Goal: Task Accomplishment & Management: Complete application form

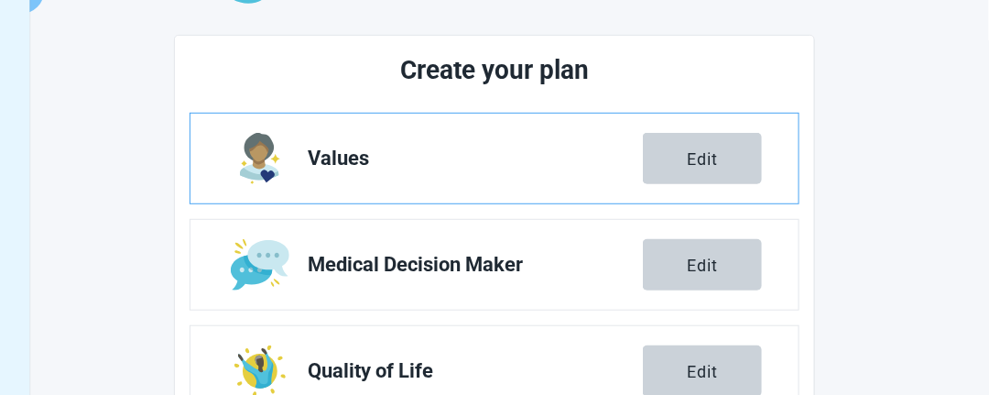
scroll to position [183, 0]
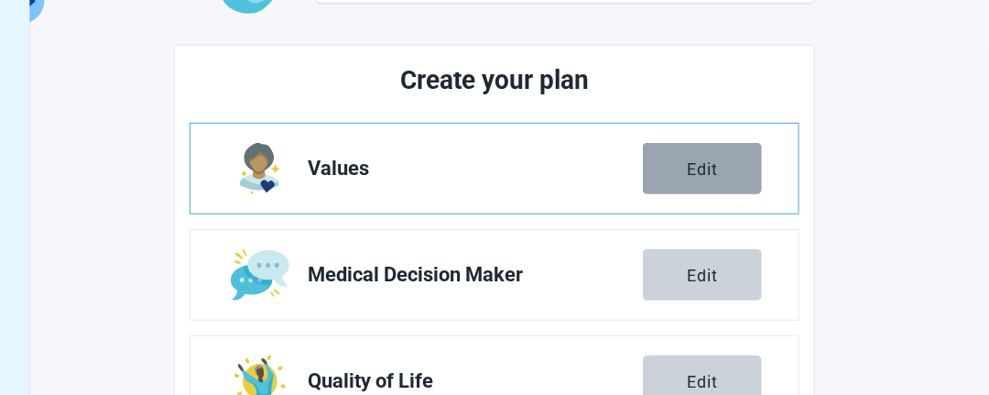
click at [698, 166] on div "Edit" at bounding box center [702, 168] width 31 height 18
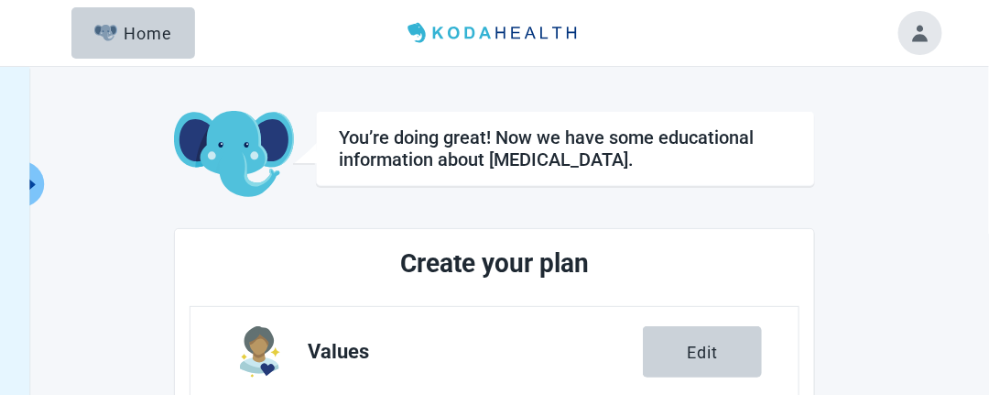
scroll to position [183, 0]
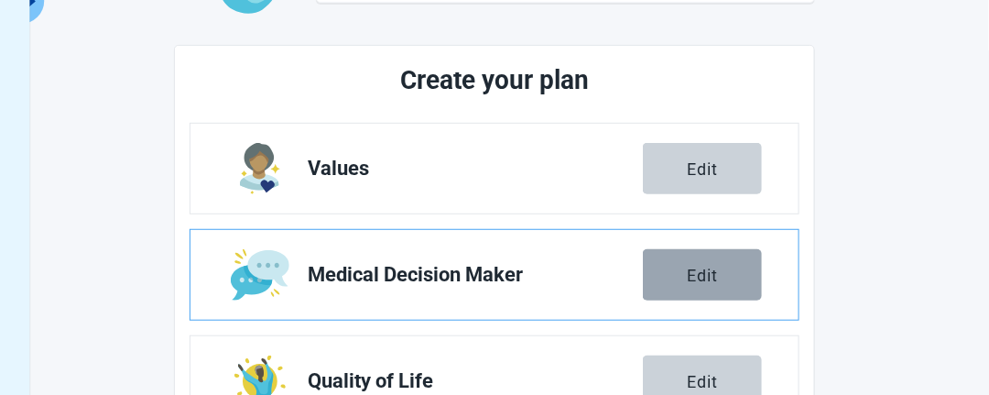
click at [730, 259] on button "Edit" at bounding box center [702, 274] width 119 height 51
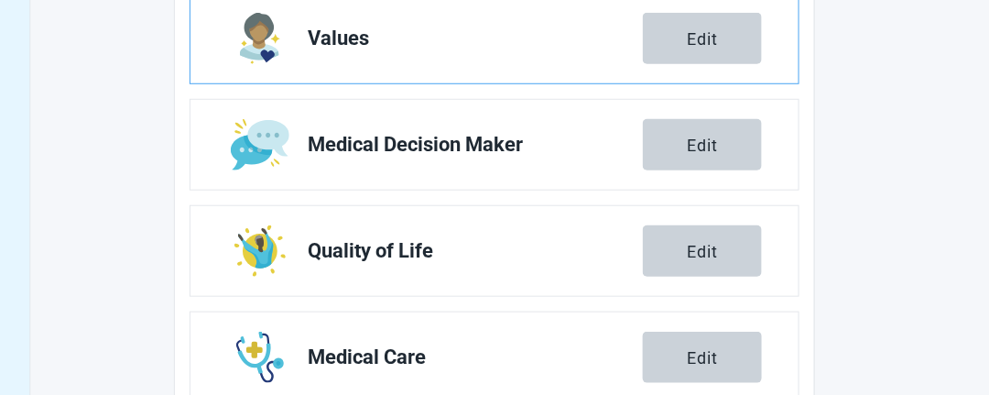
scroll to position [366, 0]
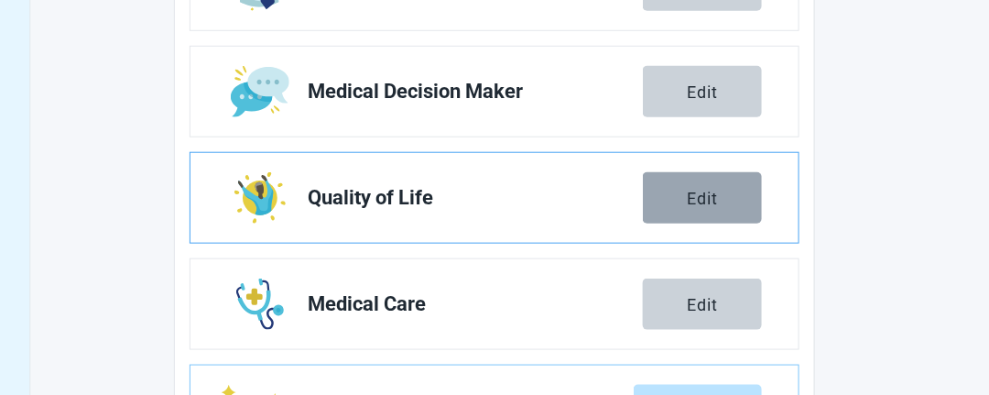
click at [746, 188] on button "Edit" at bounding box center [702, 197] width 119 height 51
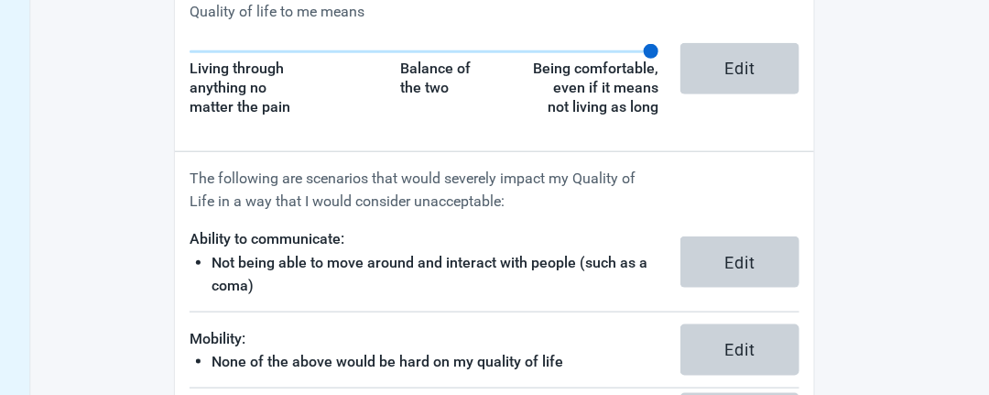
scroll to position [366, 0]
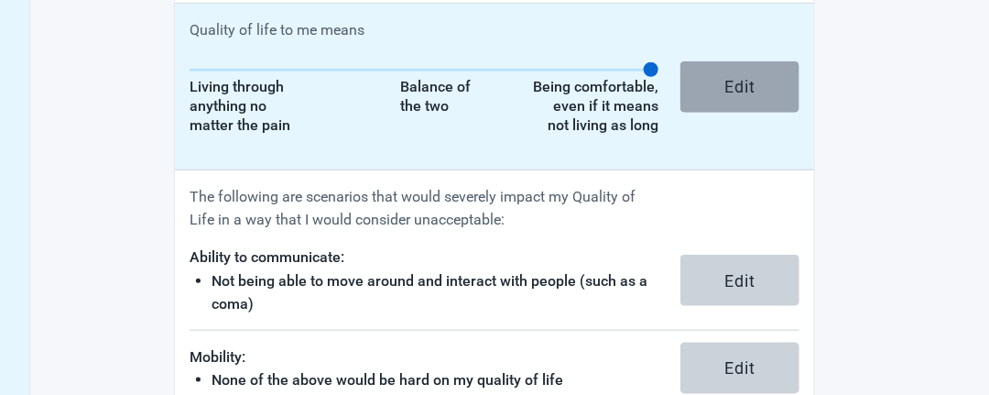
click at [748, 79] on div "Edit" at bounding box center [740, 87] width 31 height 18
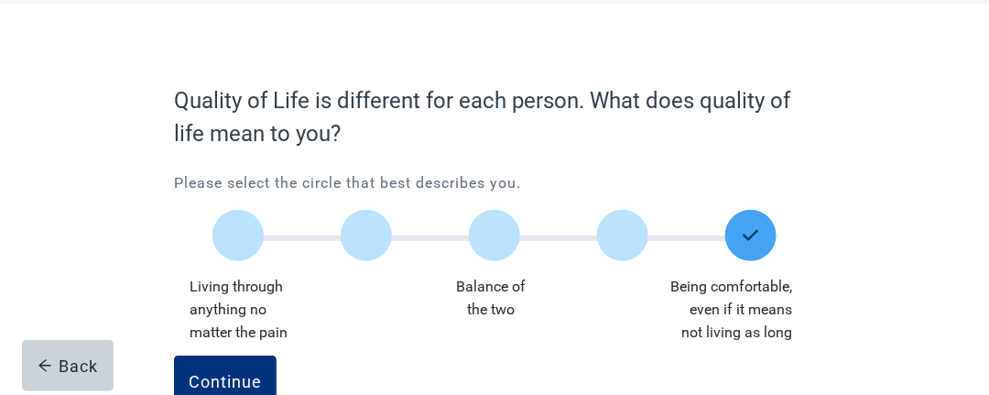
scroll to position [143, 0]
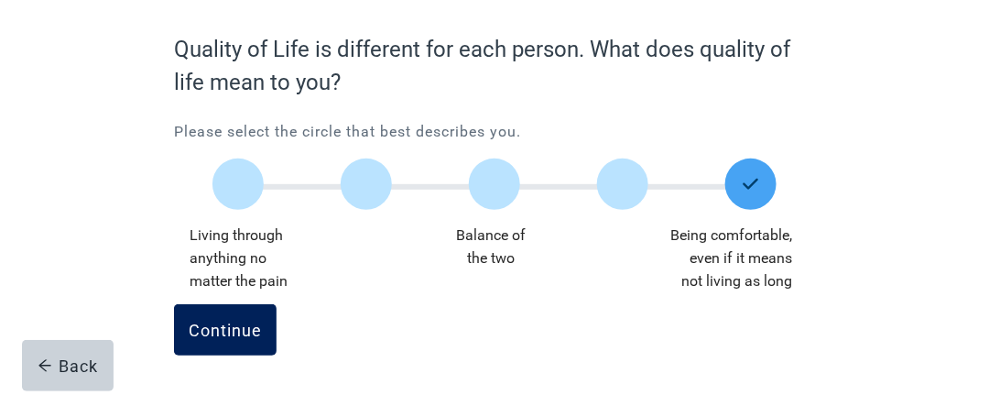
click at [221, 331] on div "Continue" at bounding box center [225, 330] width 73 height 18
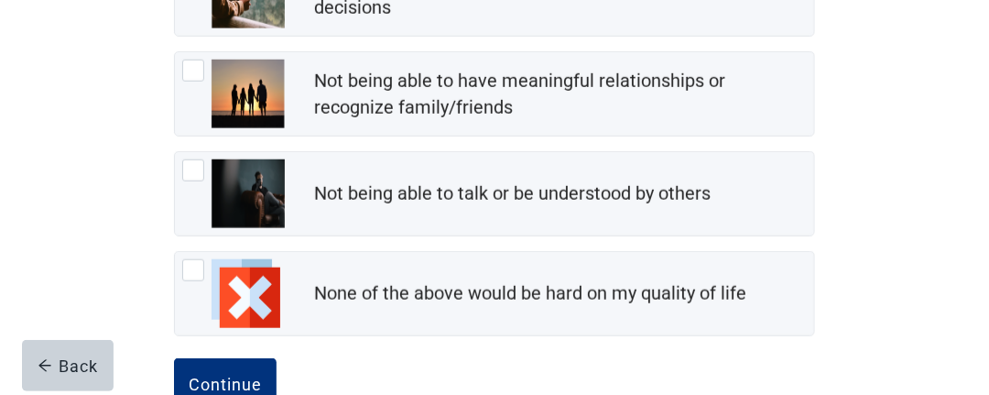
scroll to position [508, 0]
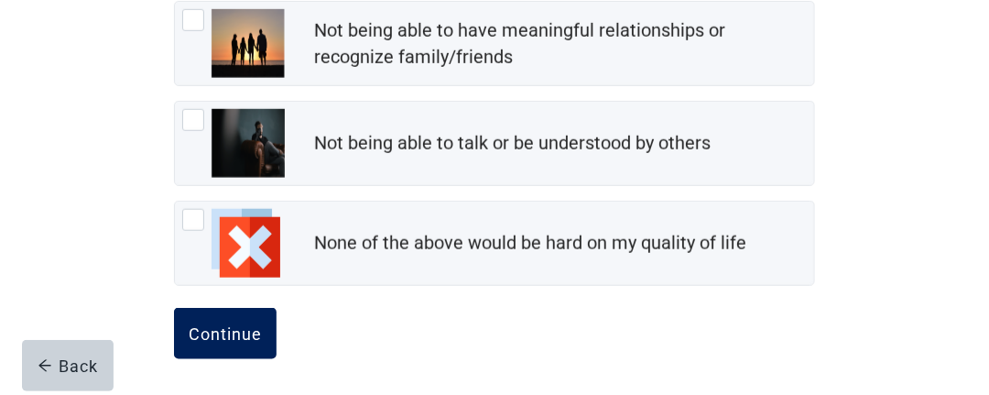
click at [249, 324] on div "Continue" at bounding box center [225, 333] width 73 height 18
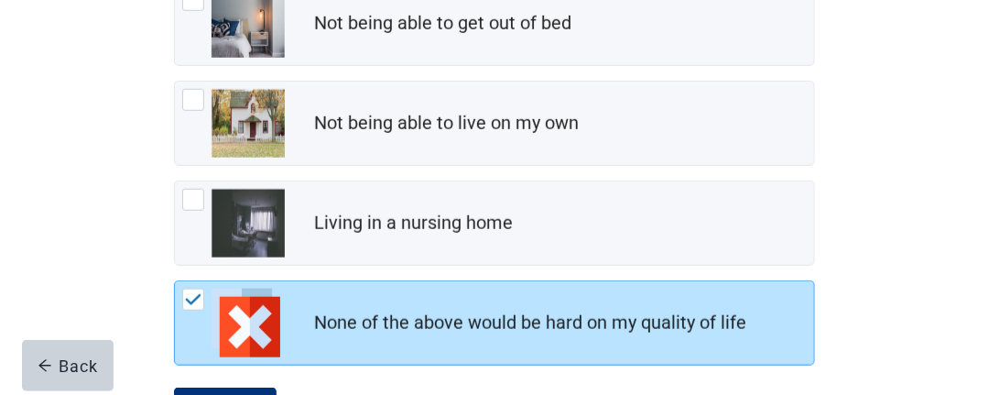
scroll to position [508, 0]
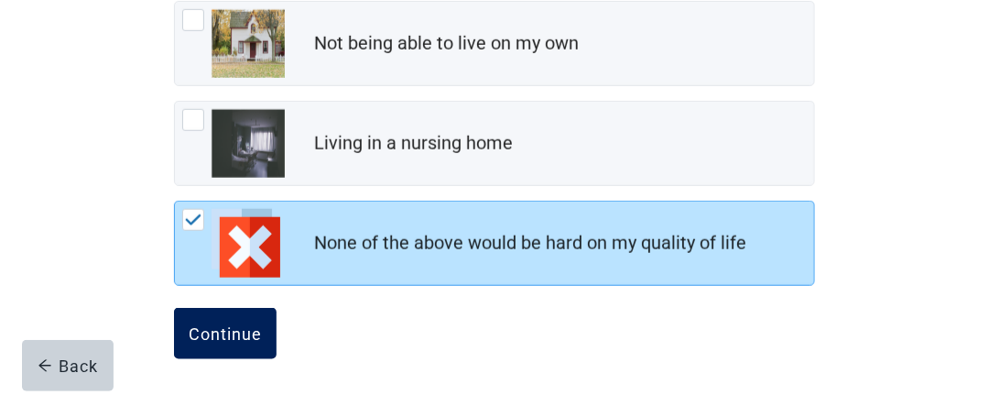
click at [204, 327] on div "Continue" at bounding box center [225, 333] width 73 height 18
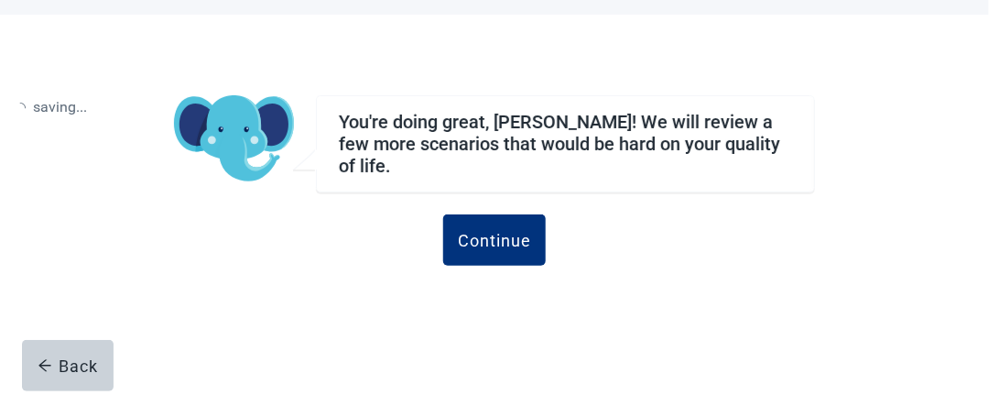
scroll to position [80, 0]
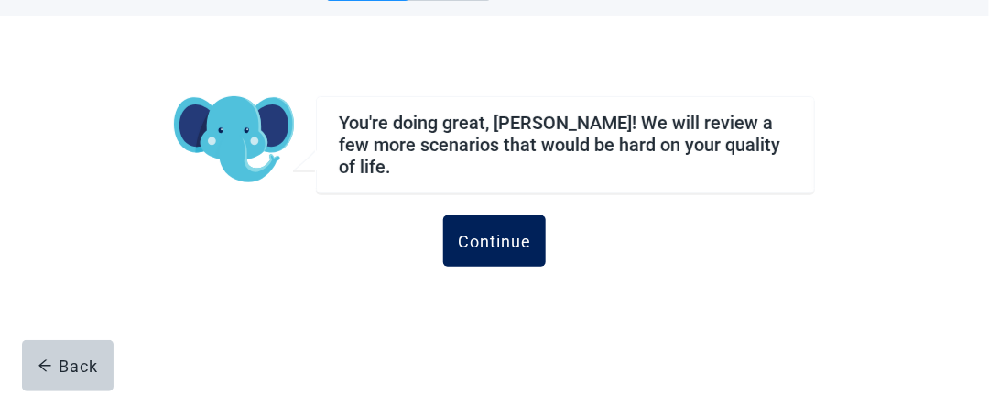
click at [499, 232] on div "Continue" at bounding box center [494, 241] width 73 height 18
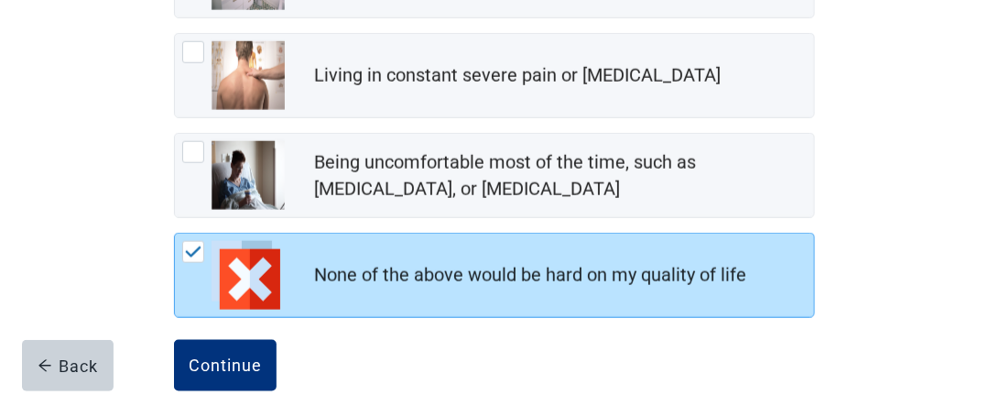
scroll to position [607, 0]
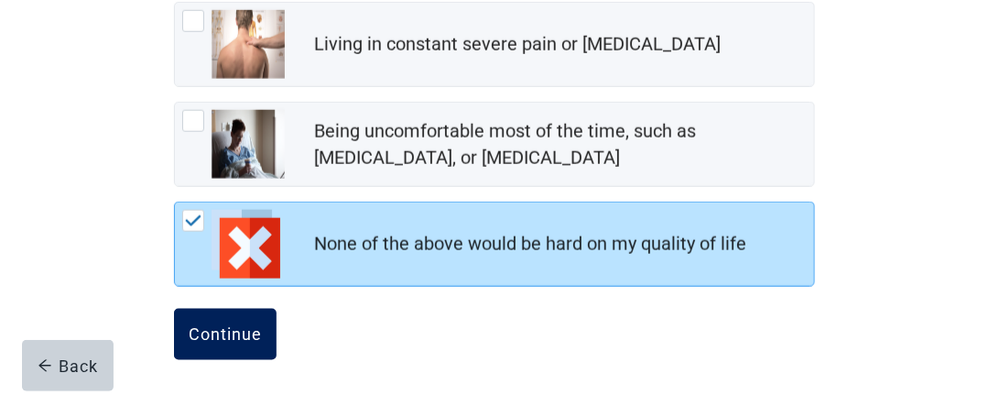
click at [246, 338] on div "Continue" at bounding box center [225, 334] width 73 height 18
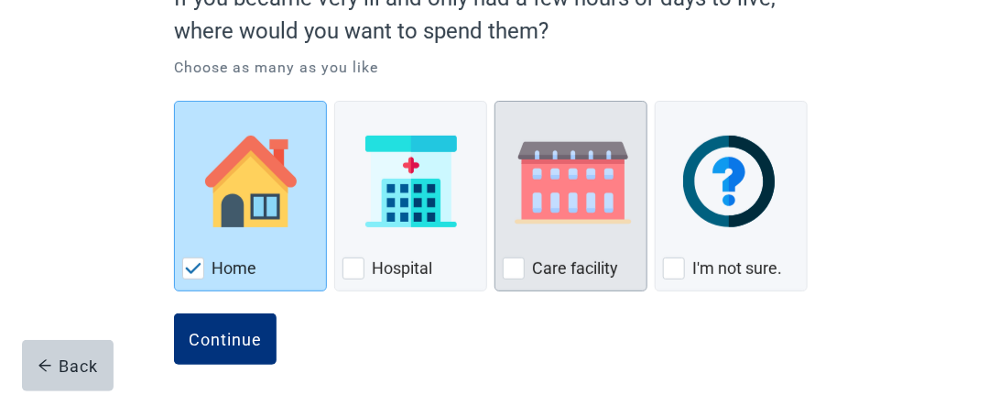
scroll to position [213, 0]
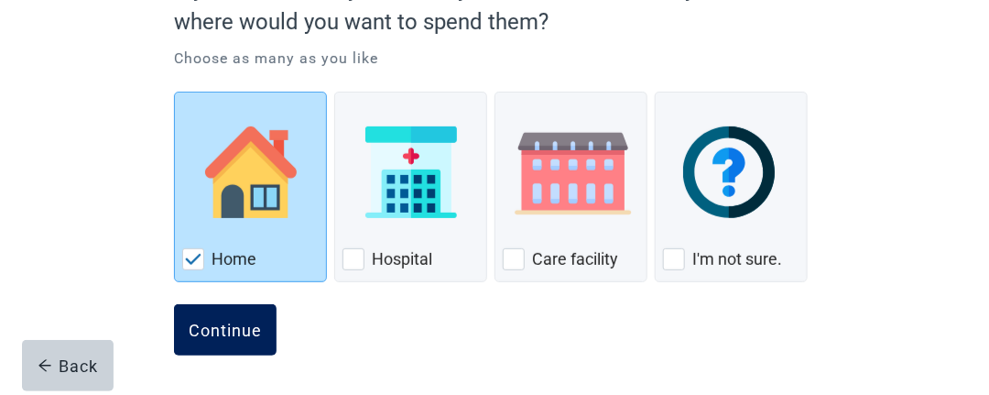
click at [229, 332] on div "Continue" at bounding box center [225, 330] width 73 height 18
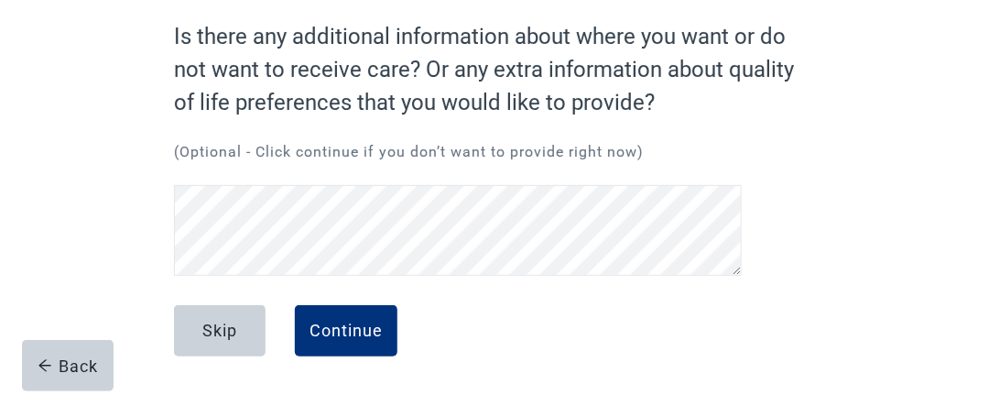
scroll to position [36, 0]
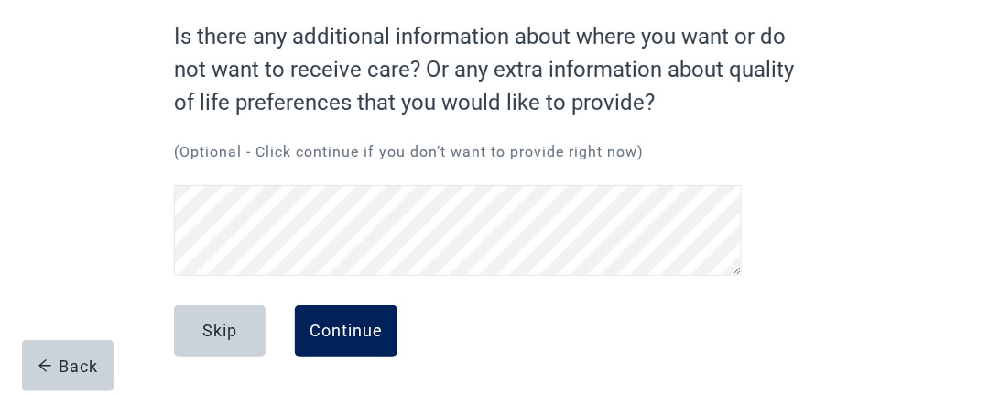
click at [328, 331] on div "Continue" at bounding box center [346, 331] width 73 height 18
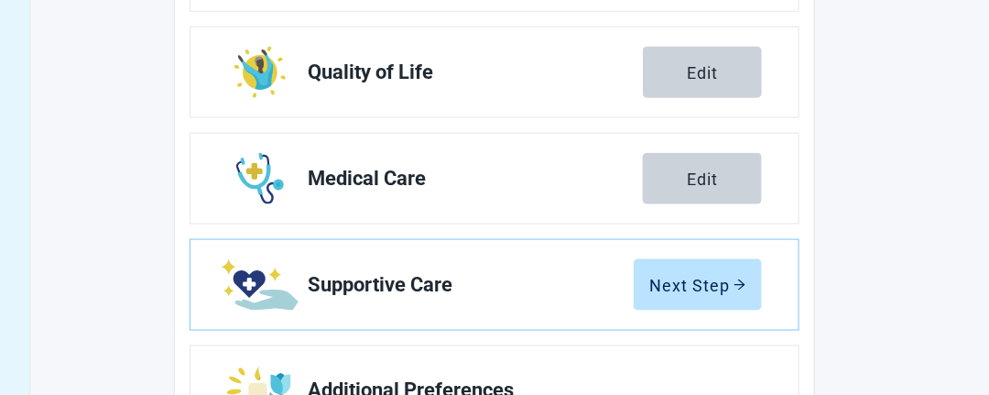
scroll to position [522, 0]
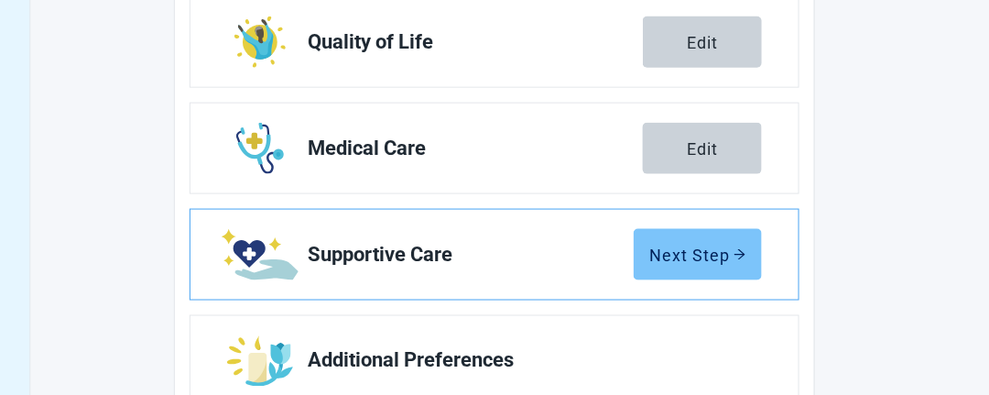
click at [710, 258] on div "Next Step" at bounding box center [697, 255] width 97 height 18
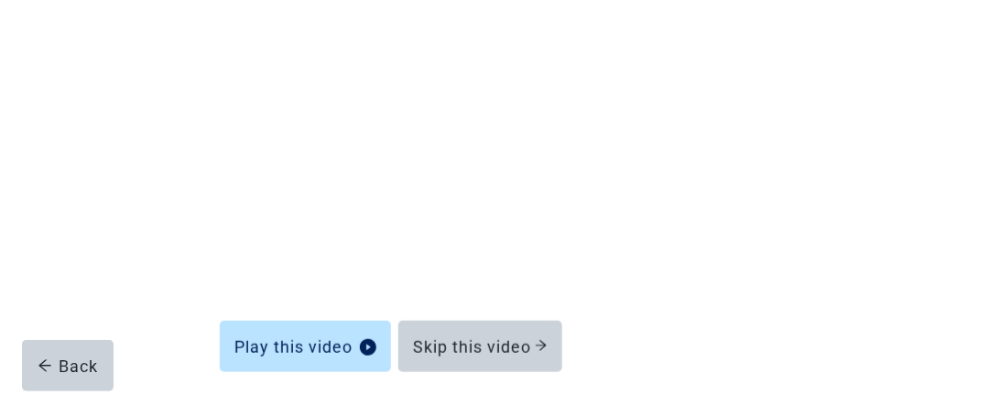
scroll to position [127, 0]
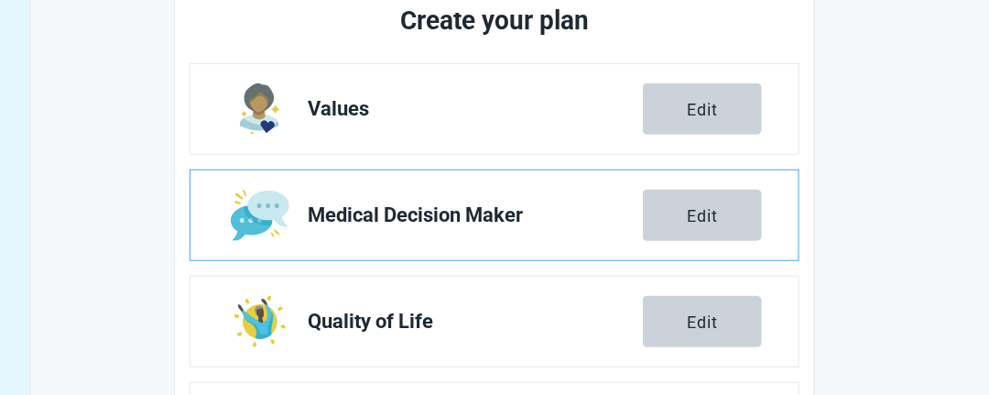
scroll to position [302, 0]
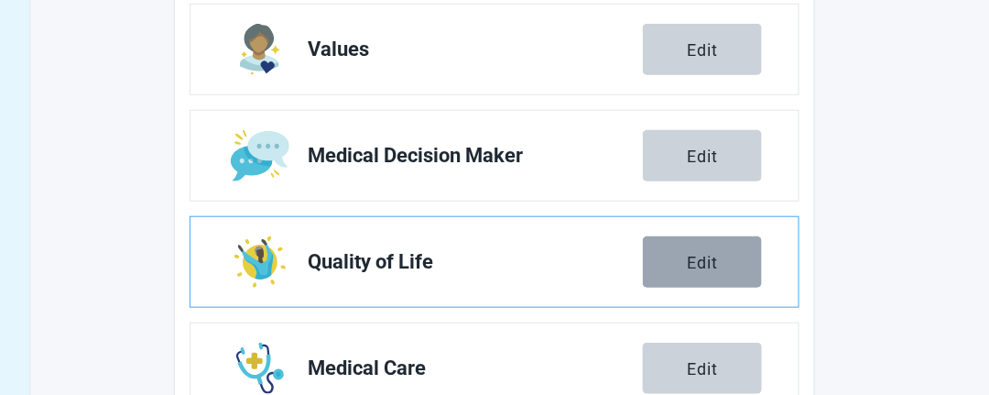
click at [738, 242] on button "Edit" at bounding box center [702, 261] width 119 height 51
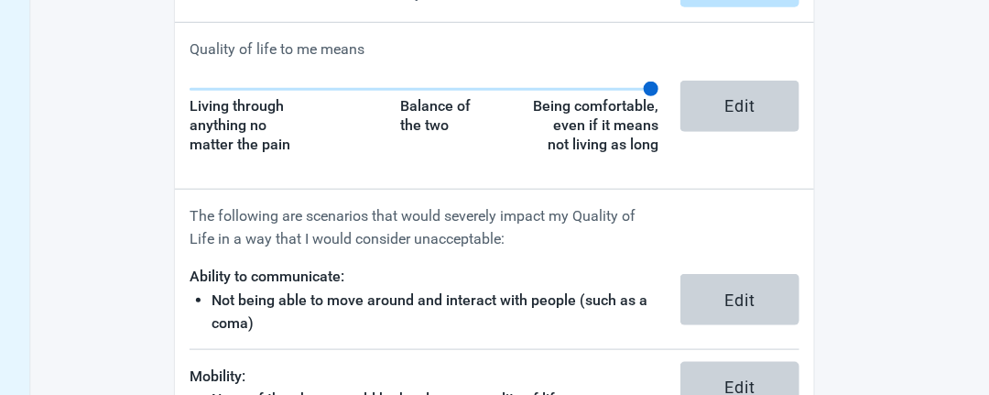
scroll to position [366, 0]
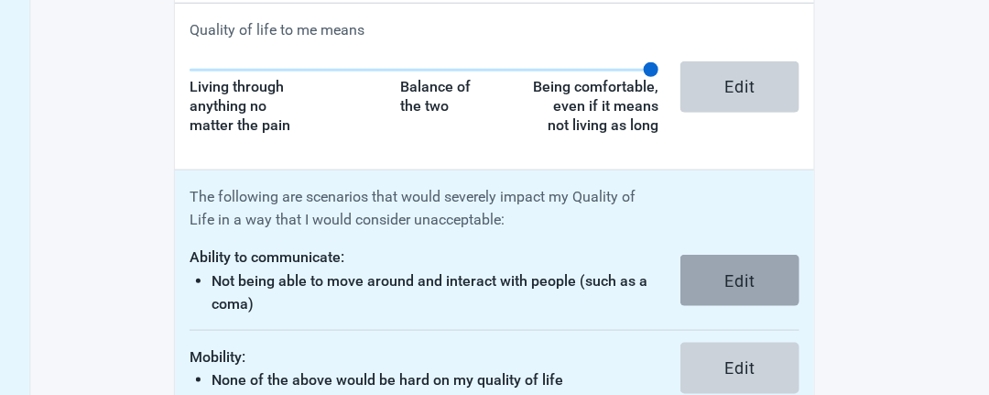
click at [733, 283] on div "Edit" at bounding box center [740, 280] width 31 height 18
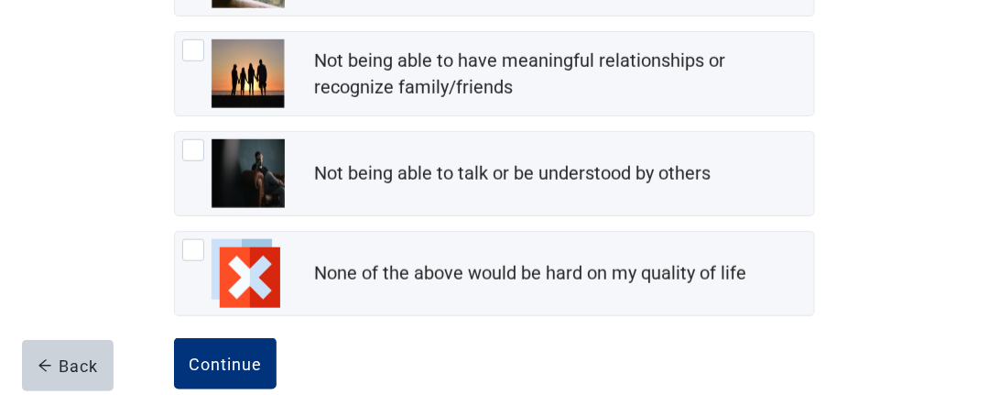
scroll to position [508, 0]
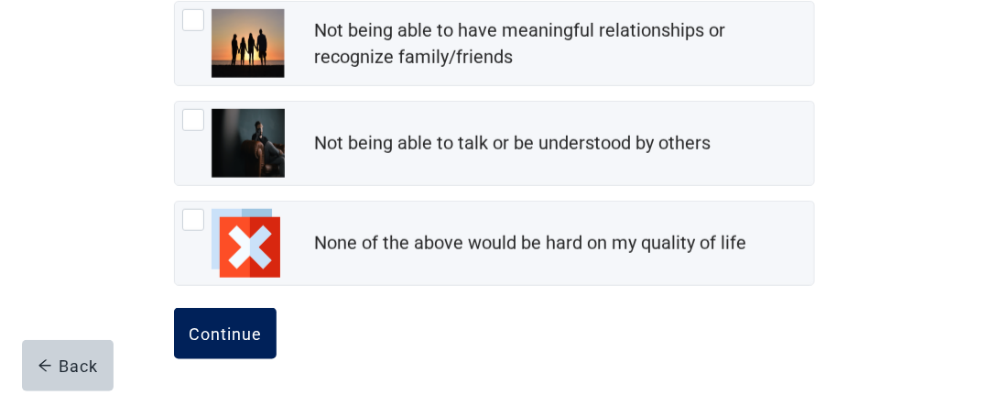
click at [216, 337] on div "Continue" at bounding box center [225, 333] width 73 height 18
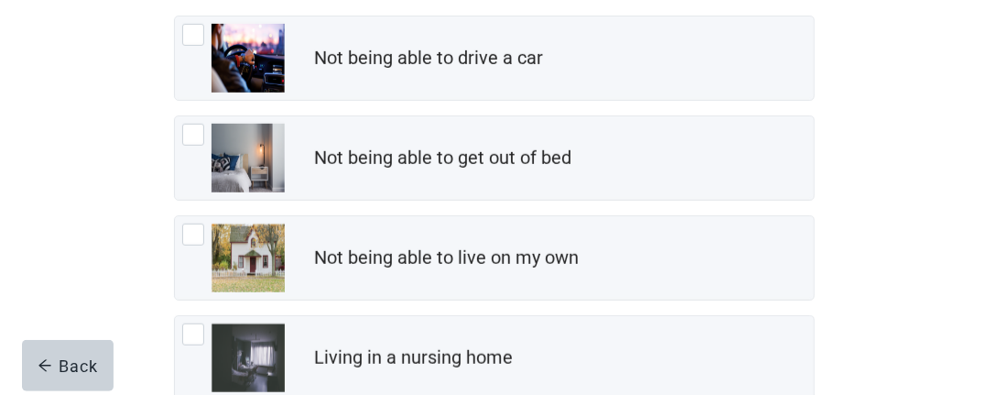
scroll to position [325, 0]
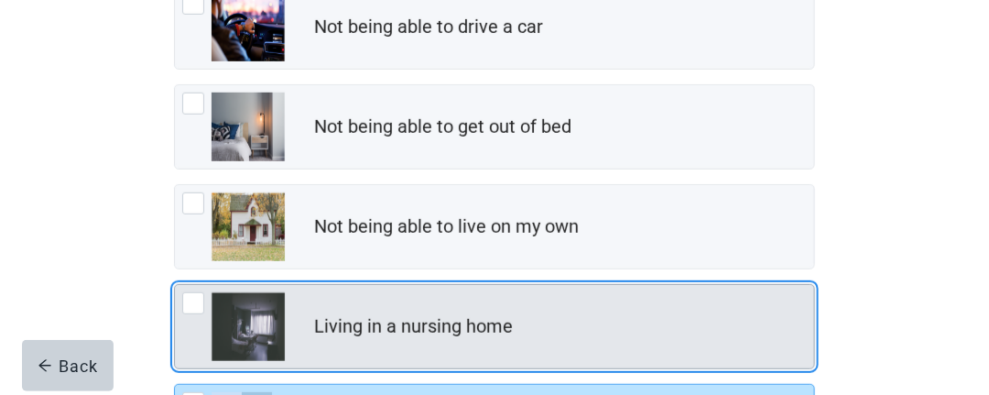
click at [200, 300] on div "Living in a nursing home, checkbox, not checked" at bounding box center [193, 303] width 22 height 22
click at [175, 285] on input "Living in a nursing home" at bounding box center [174, 284] width 1 height 1
checkbox input "true"
checkbox input "false"
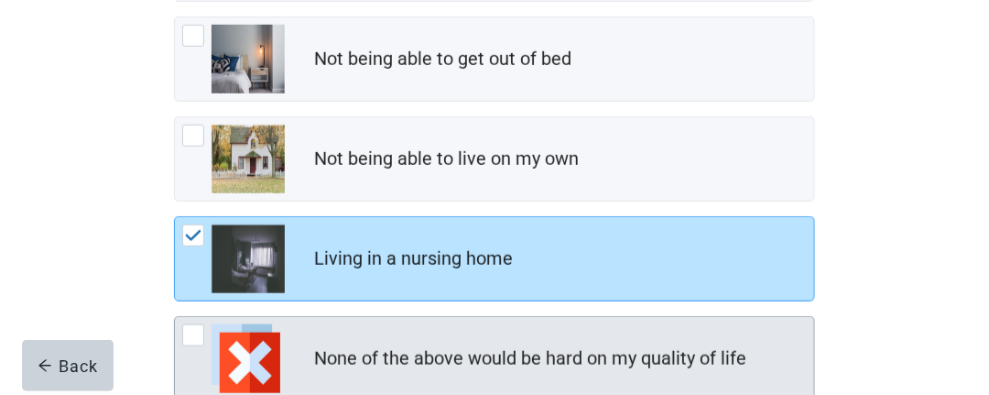
scroll to position [508, 0]
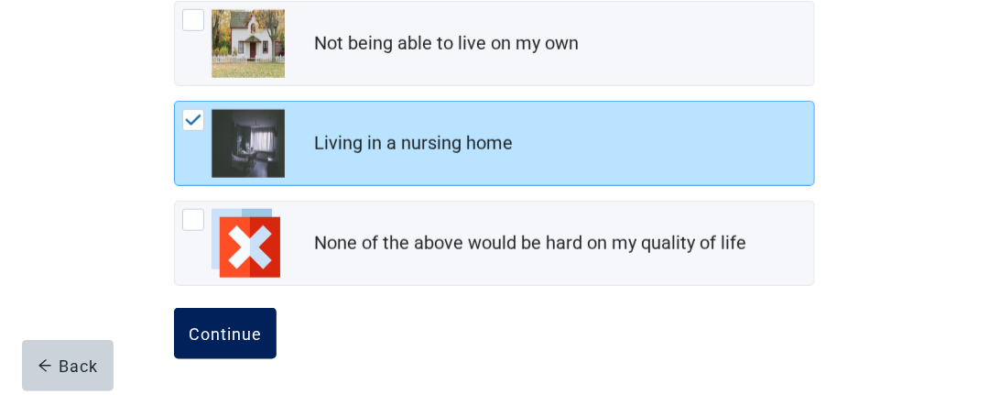
click at [234, 324] on div "Continue" at bounding box center [225, 333] width 73 height 18
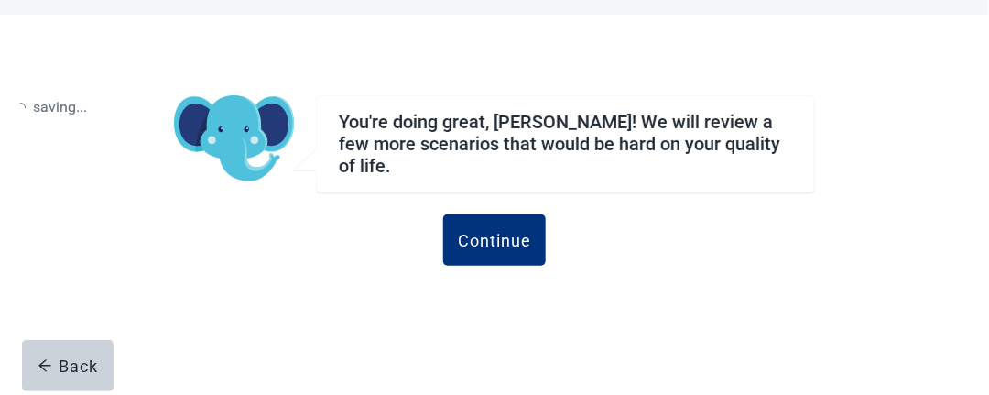
scroll to position [80, 0]
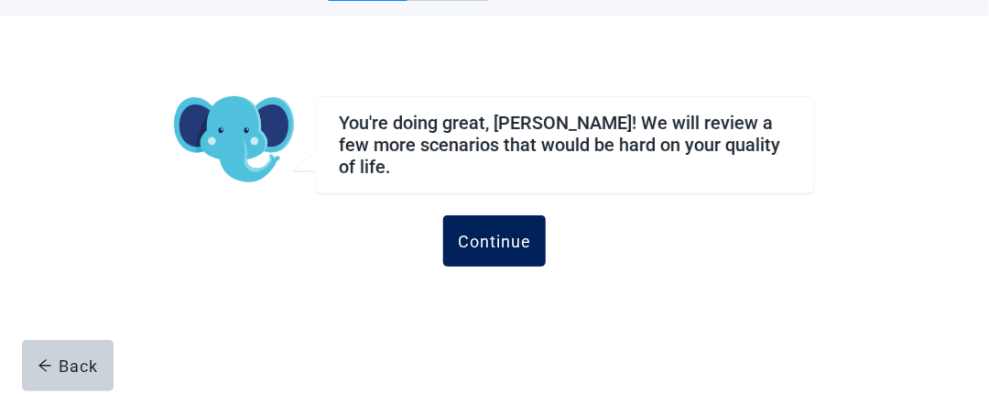
click at [517, 218] on button "Continue" at bounding box center [494, 240] width 103 height 51
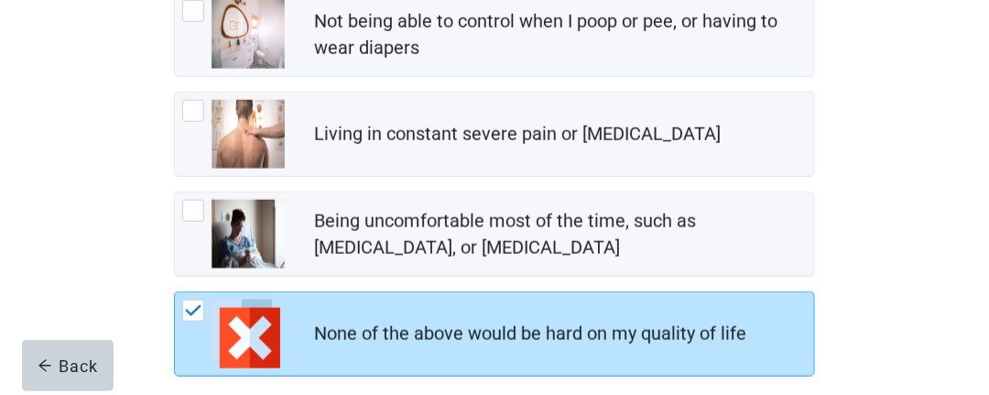
scroll to position [550, 0]
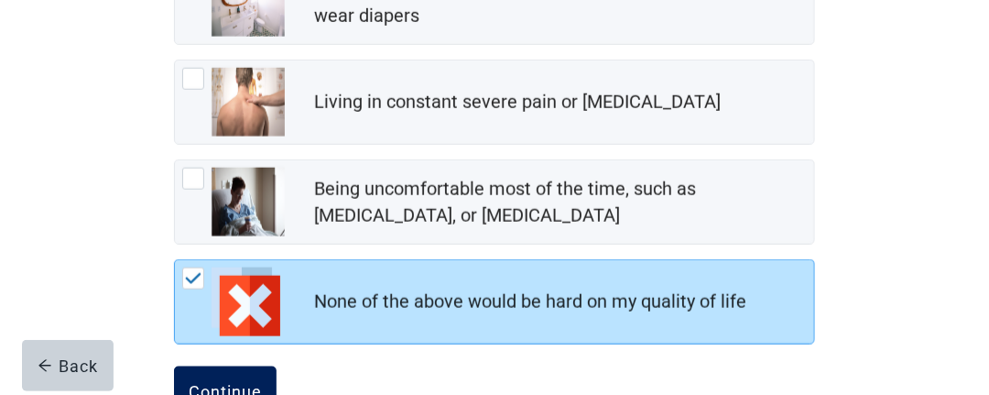
click at [235, 373] on button "Continue" at bounding box center [225, 391] width 103 height 51
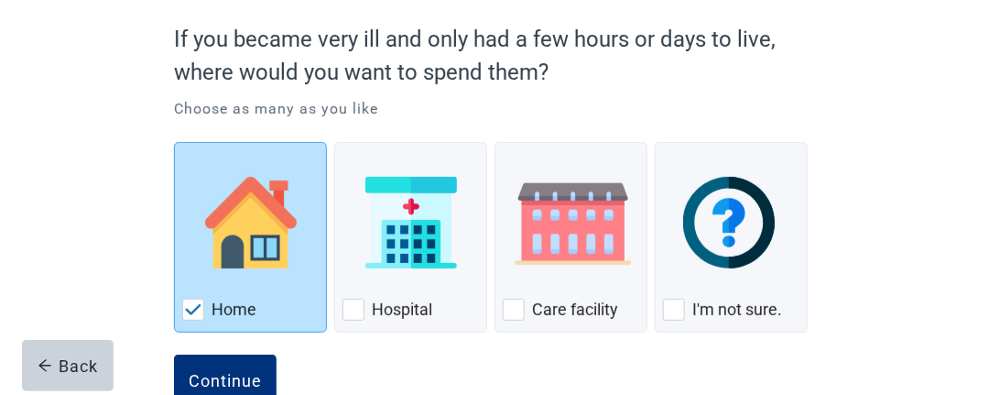
scroll to position [213, 0]
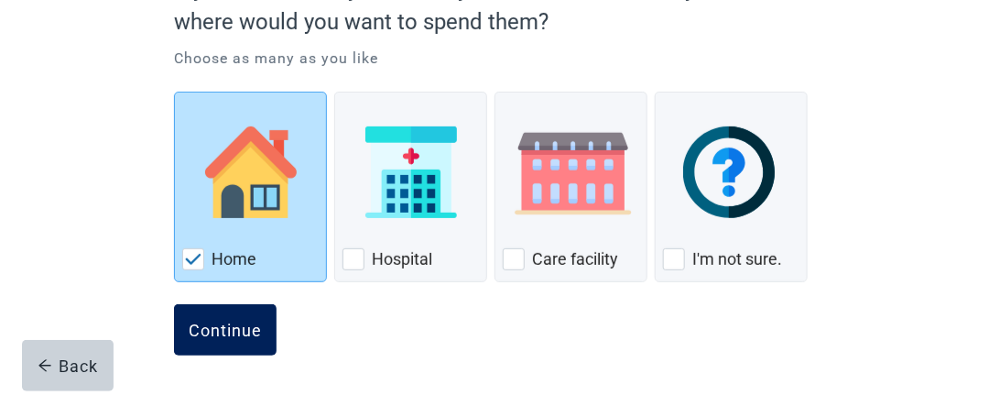
click at [224, 323] on div "Continue" at bounding box center [225, 330] width 73 height 18
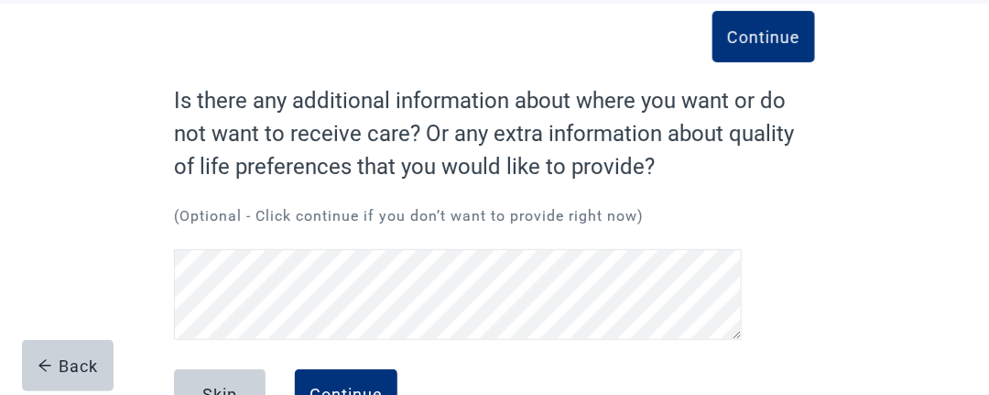
scroll to position [156, 0]
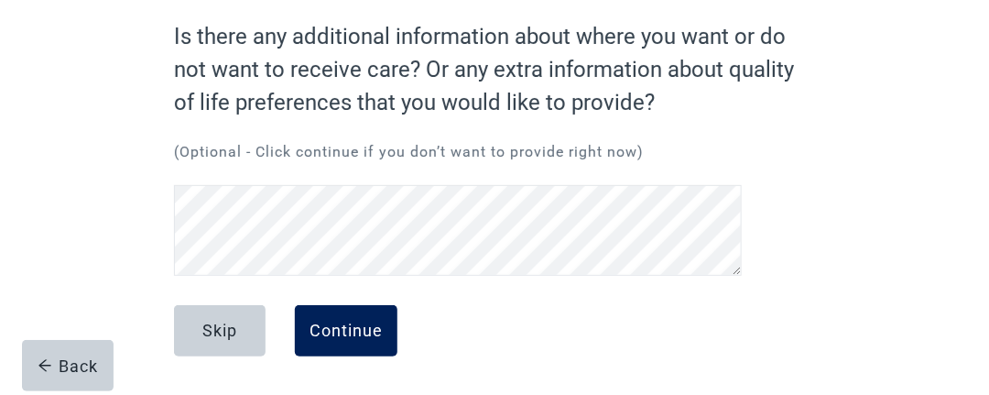
click at [339, 324] on div "Continue" at bounding box center [346, 331] width 73 height 18
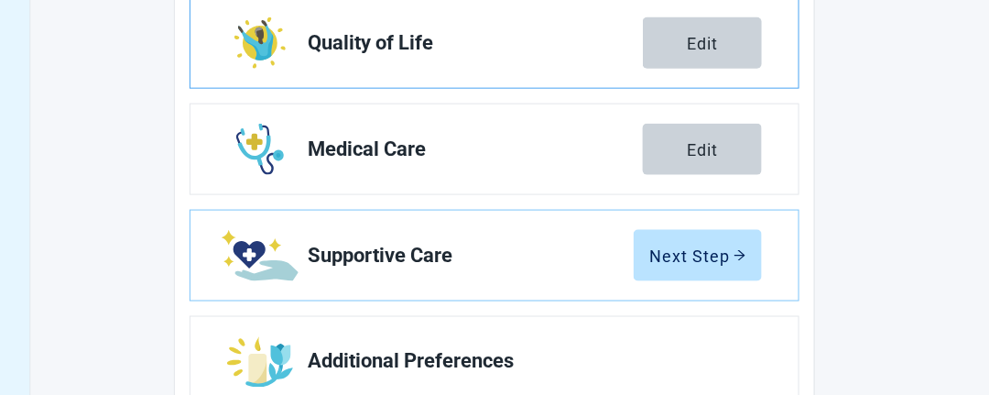
scroll to position [522, 0]
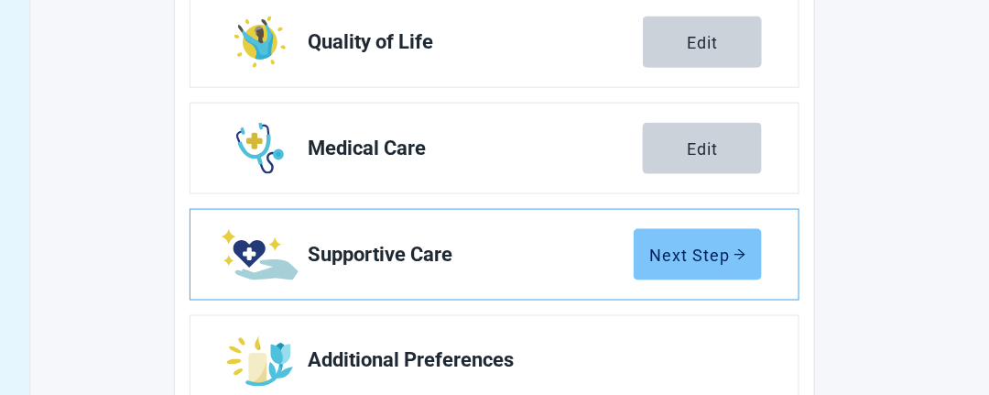
click at [698, 246] on div "Next Step" at bounding box center [697, 255] width 97 height 18
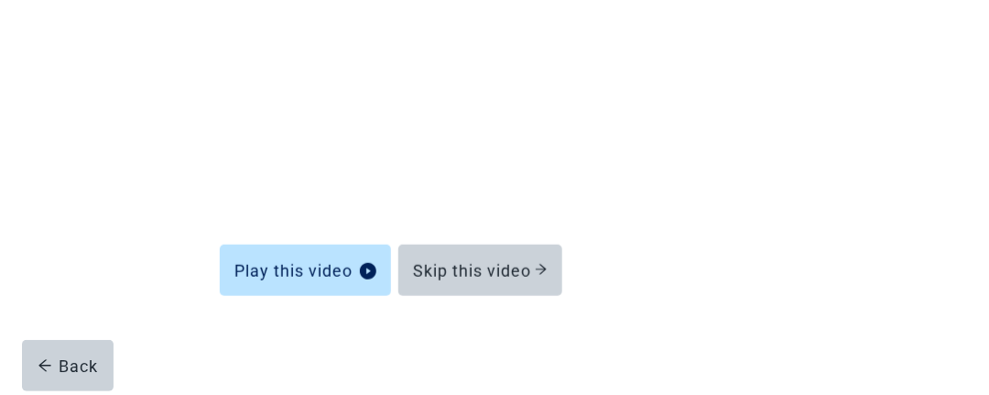
scroll to position [311, 0]
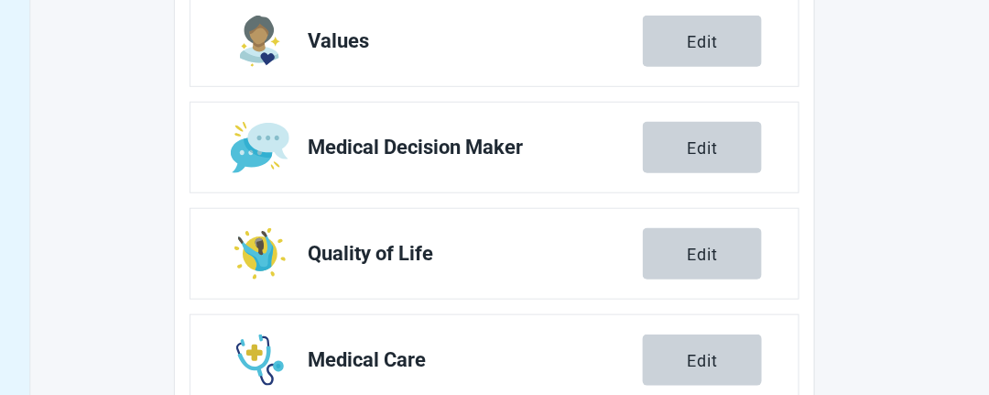
scroll to position [522, 0]
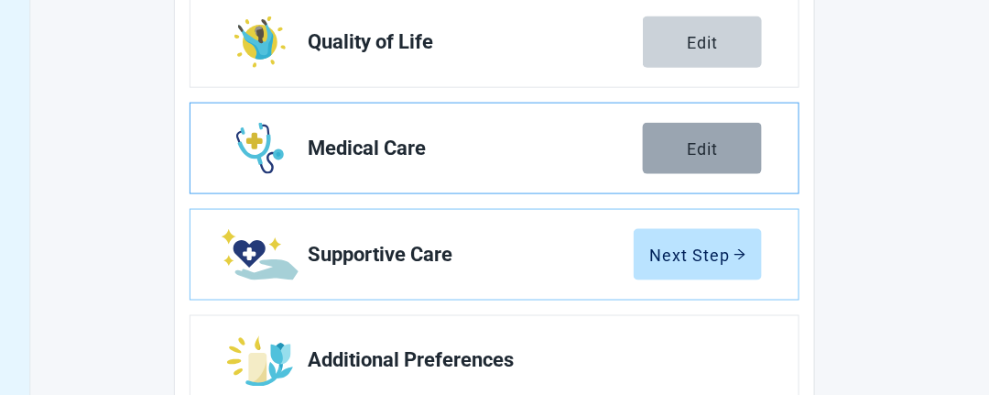
click at [722, 152] on button "Edit" at bounding box center [702, 148] width 119 height 51
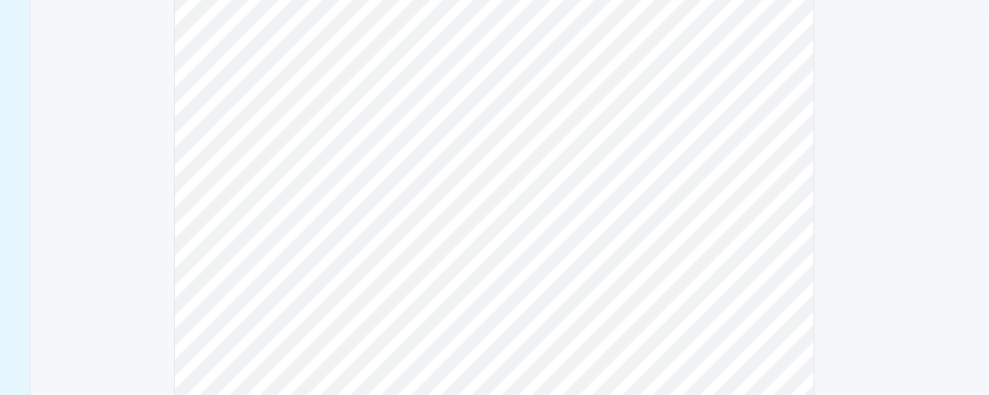
scroll to position [199, 0]
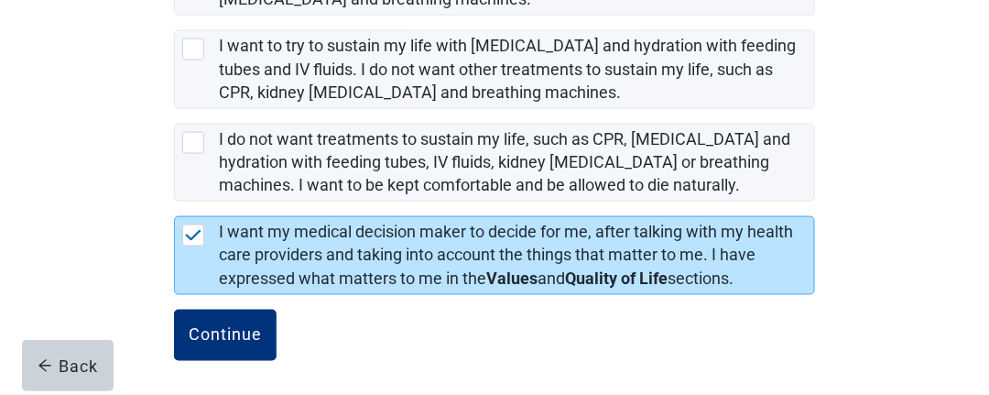
scroll to position [568, 0]
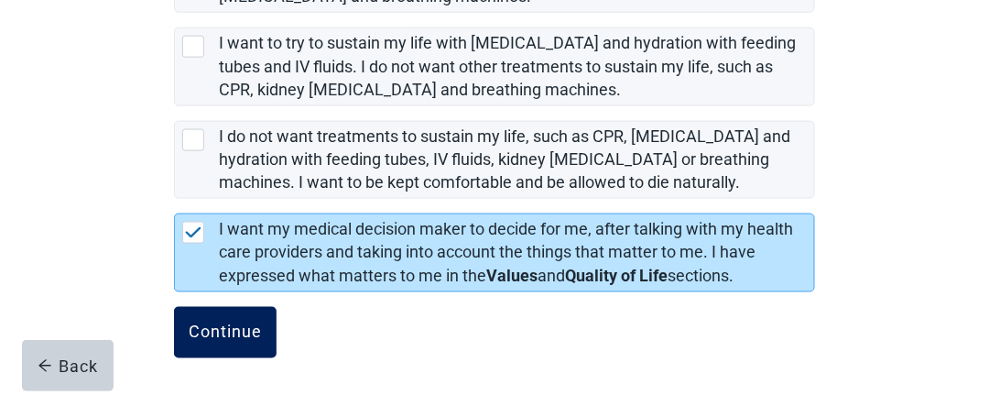
click at [209, 334] on div "Continue" at bounding box center [225, 332] width 73 height 18
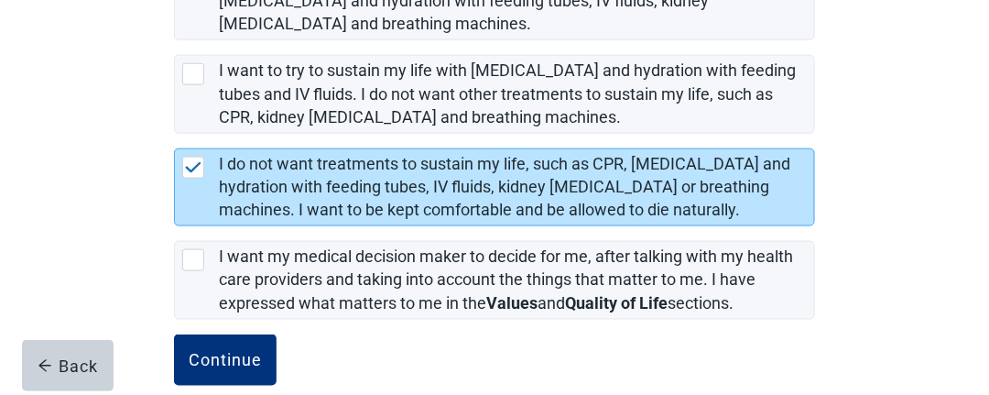
scroll to position [527, 0]
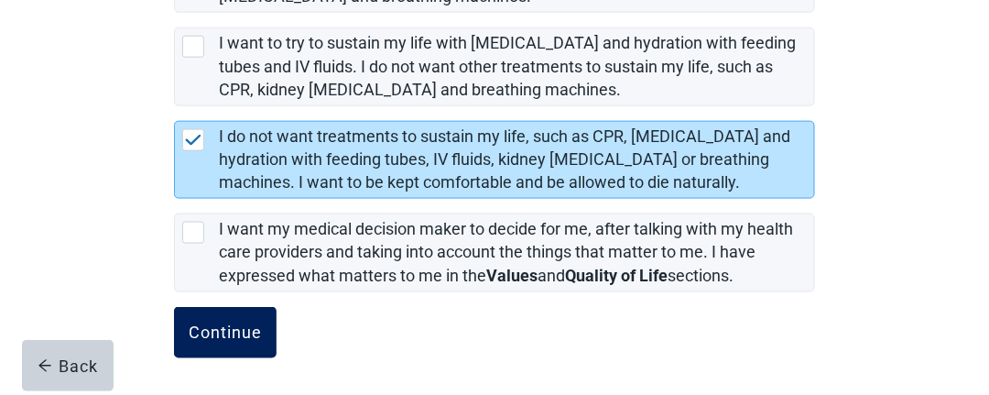
click at [228, 332] on div "Continue" at bounding box center [225, 332] width 73 height 18
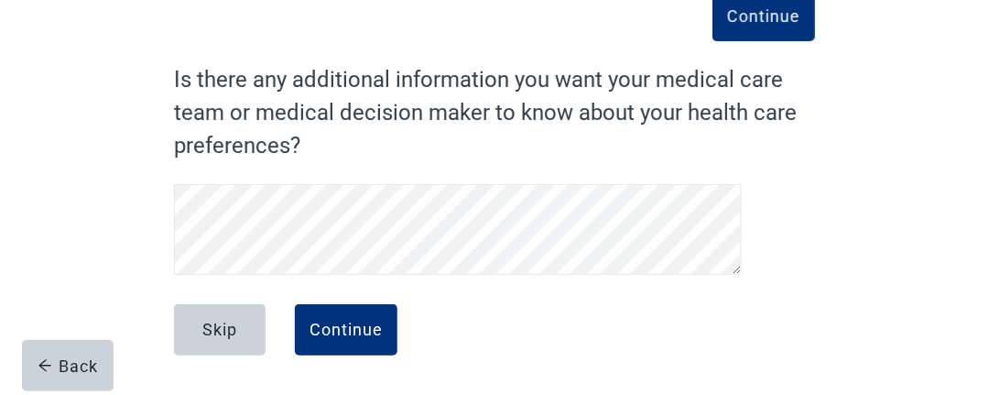
scroll to position [112, 0]
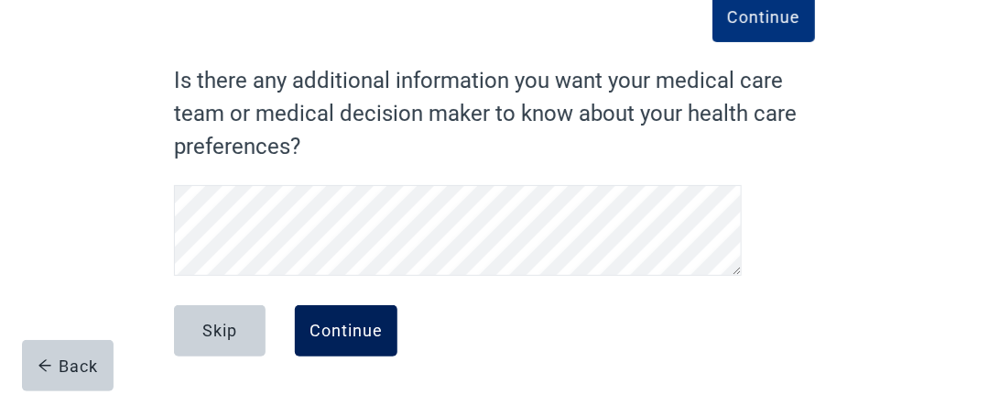
click at [366, 325] on div "Continue" at bounding box center [346, 331] width 73 height 18
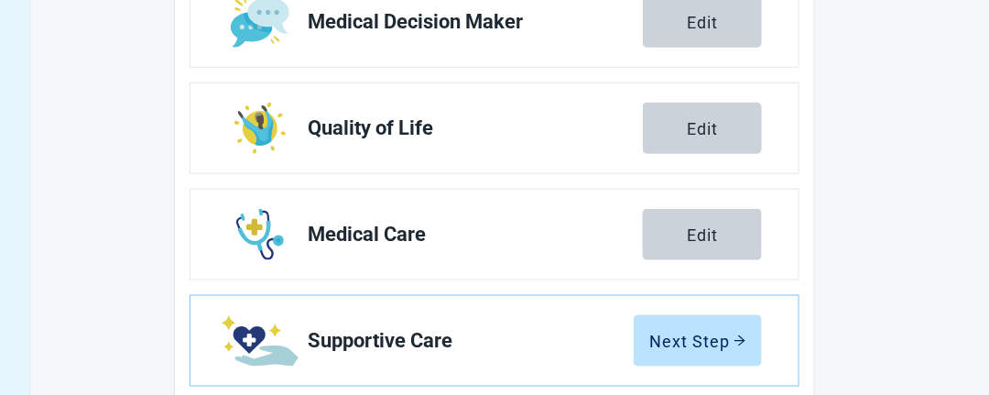
scroll to position [478, 0]
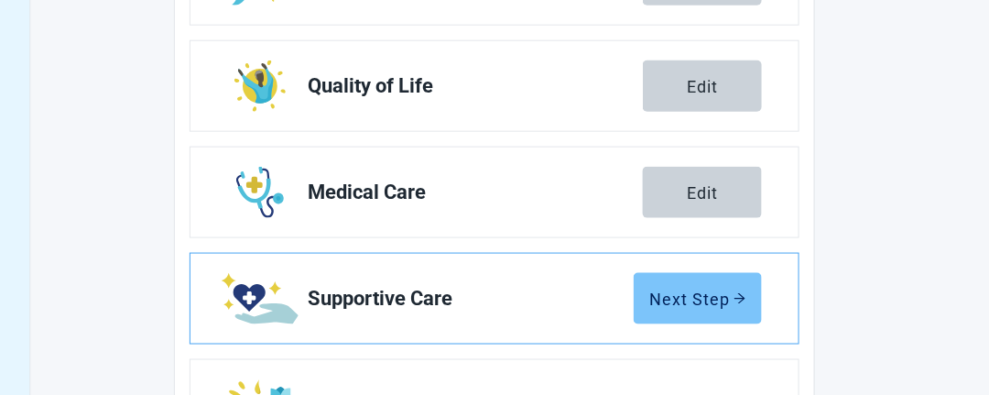
click at [710, 294] on div "Next Step" at bounding box center [697, 298] width 97 height 18
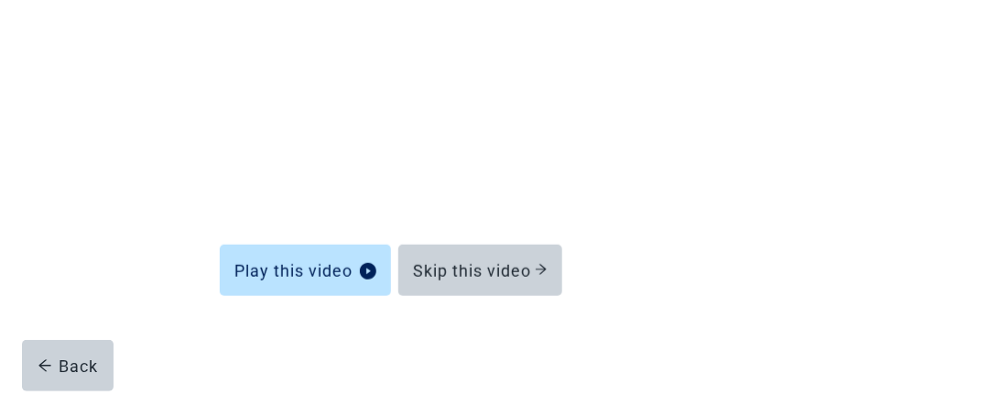
scroll to position [311, 0]
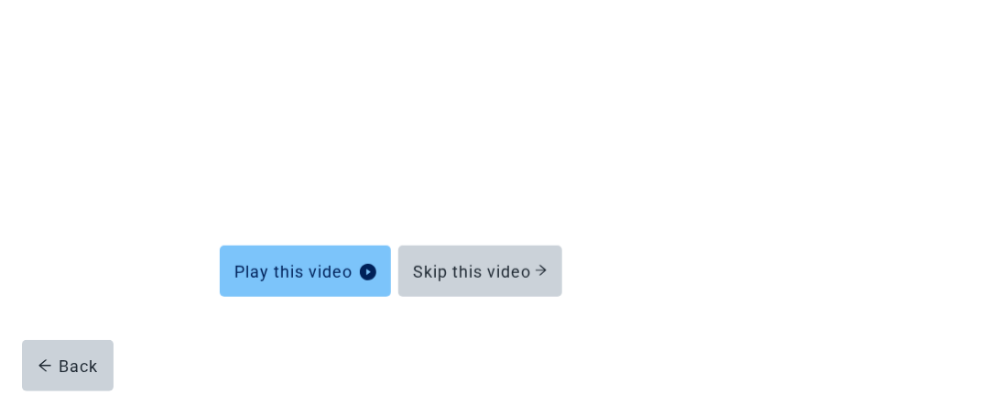
click at [353, 272] on div "Play this video" at bounding box center [306, 271] width 142 height 18
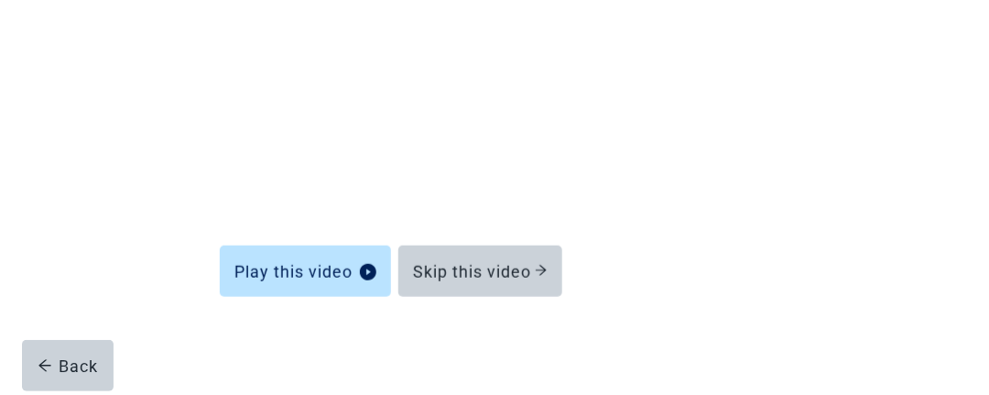
click at [895, 100] on div "Learn about Palliative Care Play this video Skip this video Back" at bounding box center [494, 90] width 890 height 611
click at [613, 226] on div "Learn about Palliative Care Play this video Skip this video" at bounding box center [495, 77] width 550 height 424
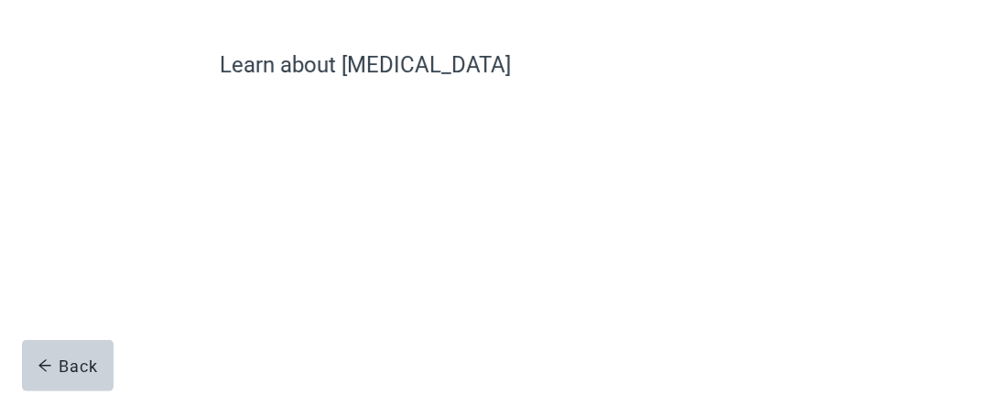
scroll to position [219, 0]
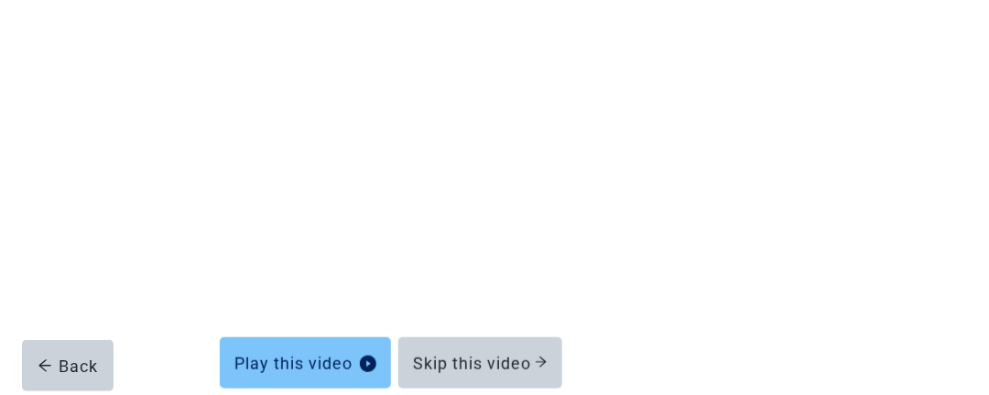
click at [350, 367] on div "Play this video" at bounding box center [306, 363] width 142 height 18
click at [350, 366] on div "Play this video" at bounding box center [306, 363] width 142 height 18
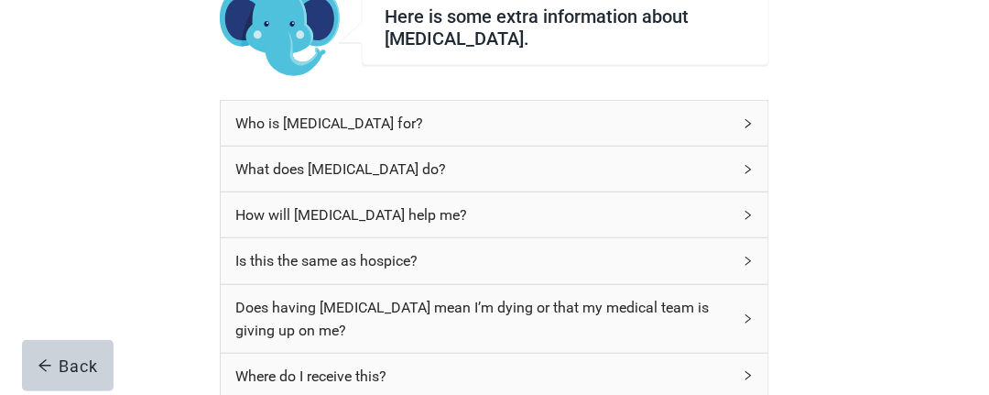
scroll to position [183, 0]
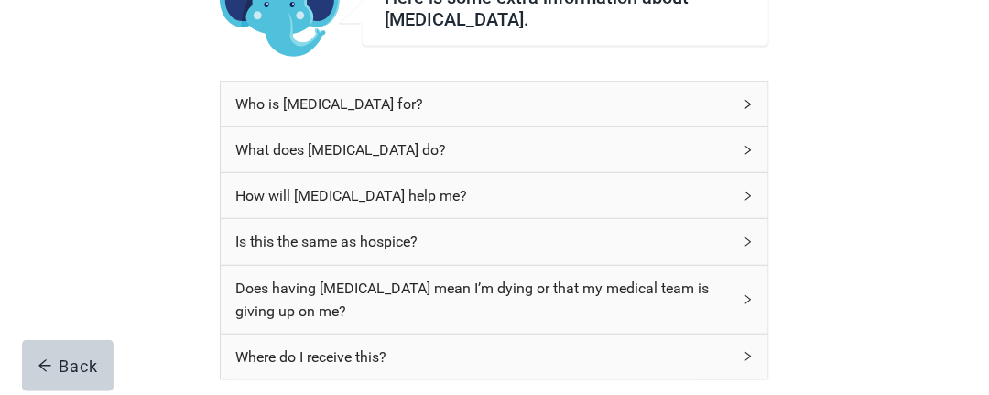
click at [748, 100] on icon "right" at bounding box center [748, 103] width 5 height 9
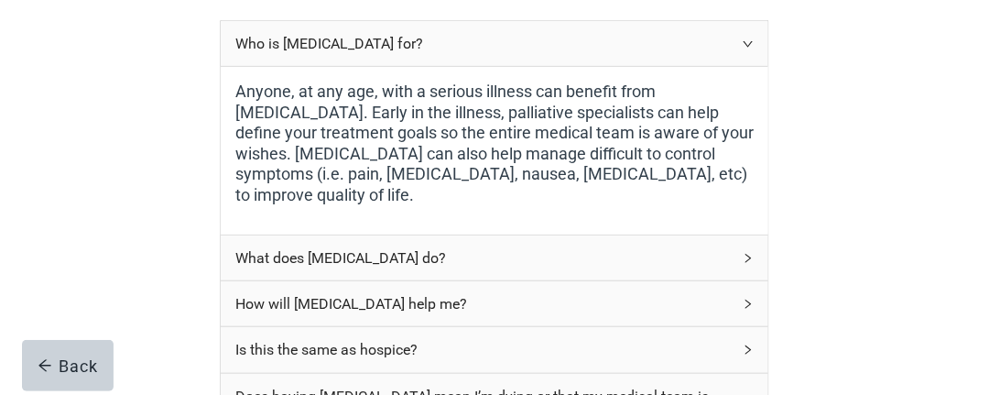
scroll to position [275, 0]
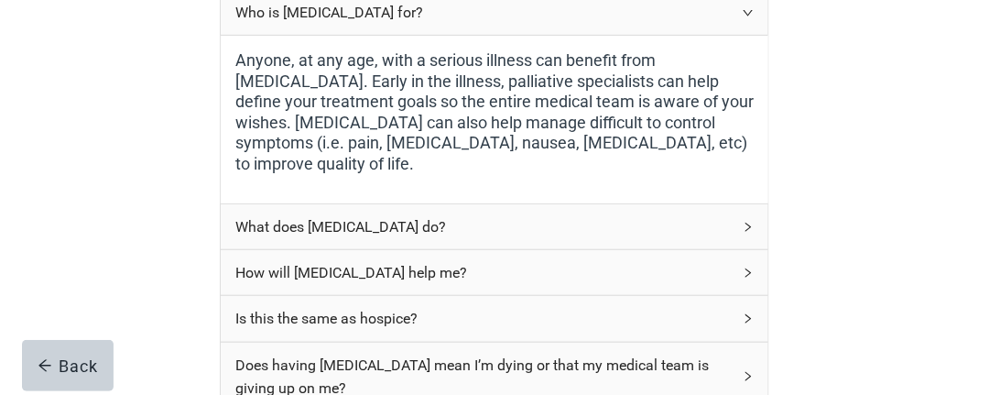
click at [748, 222] on icon "right" at bounding box center [748, 227] width 11 height 11
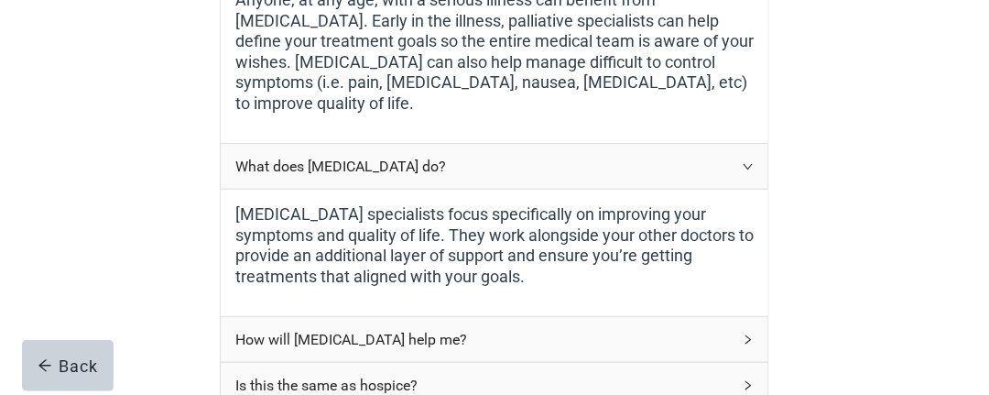
scroll to position [366, 0]
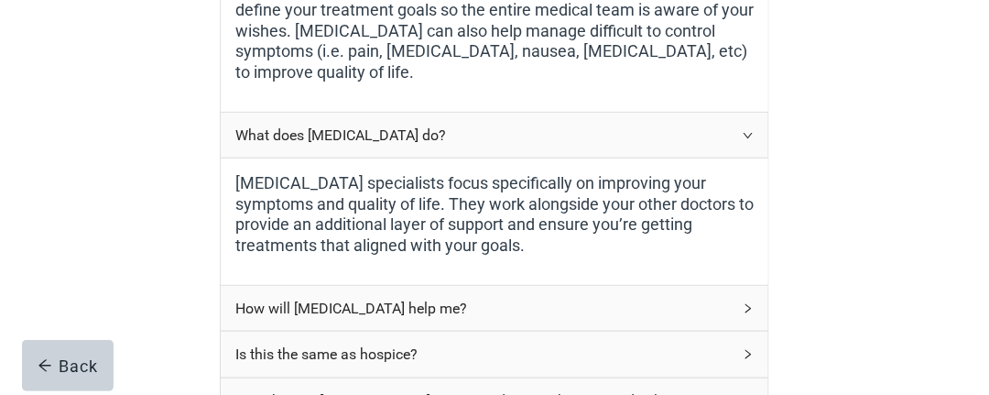
click at [709, 310] on div "How will [MEDICAL_DATA] help me?" at bounding box center [483, 308] width 497 height 23
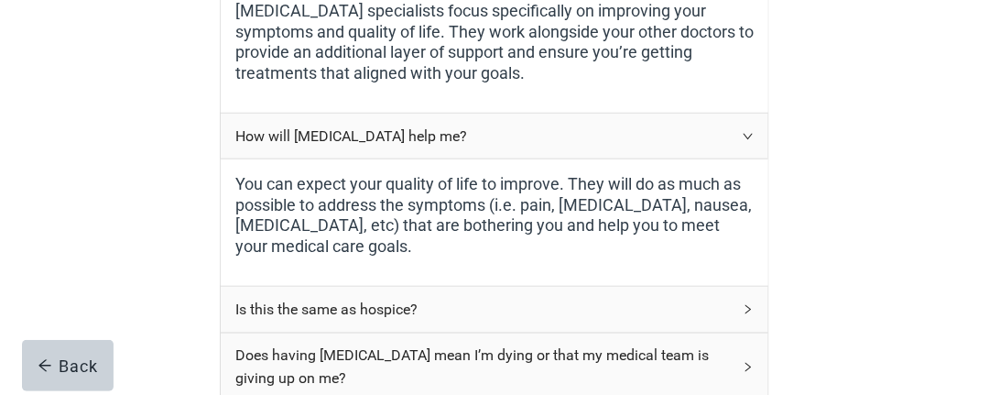
scroll to position [550, 0]
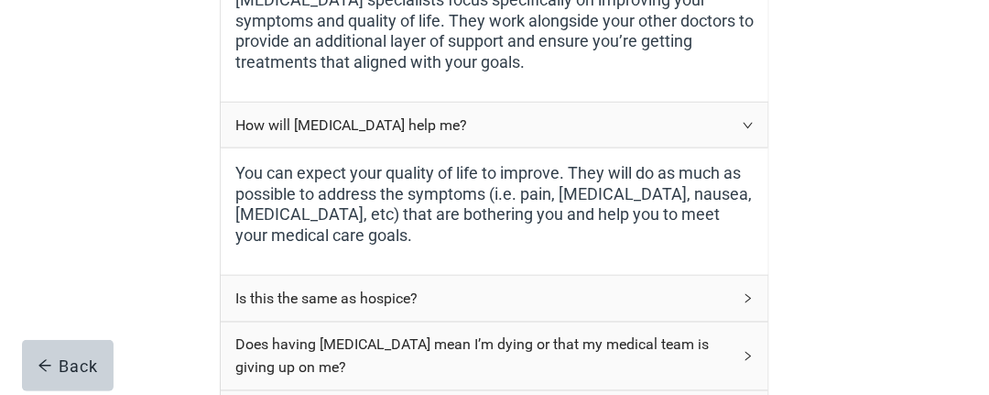
click at [746, 296] on icon "right" at bounding box center [748, 298] width 11 height 11
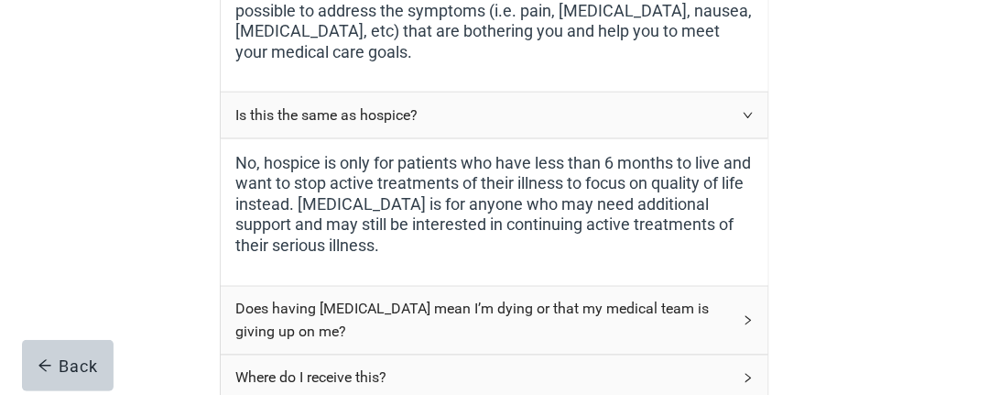
scroll to position [824, 0]
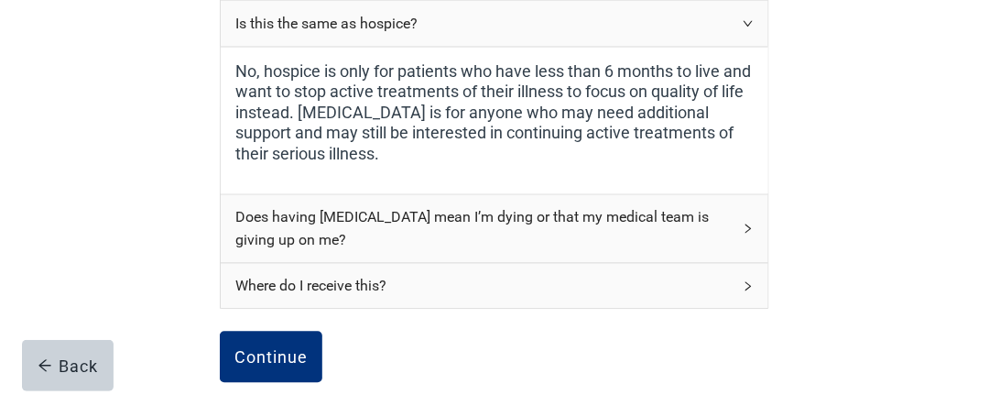
click at [756, 222] on div "Does having [MEDICAL_DATA] mean I’m dying or that my medical team is giving up …" at bounding box center [495, 229] width 548 height 68
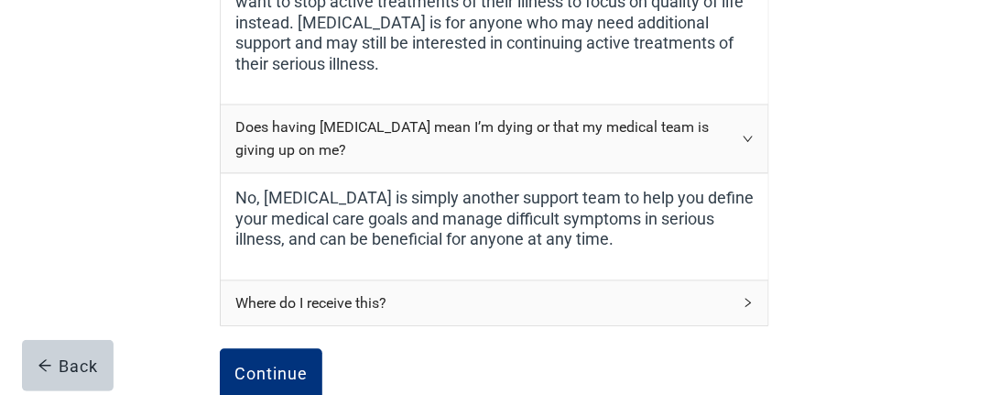
scroll to position [916, 0]
click at [743, 289] on div "Where do I receive this?" at bounding box center [495, 301] width 548 height 45
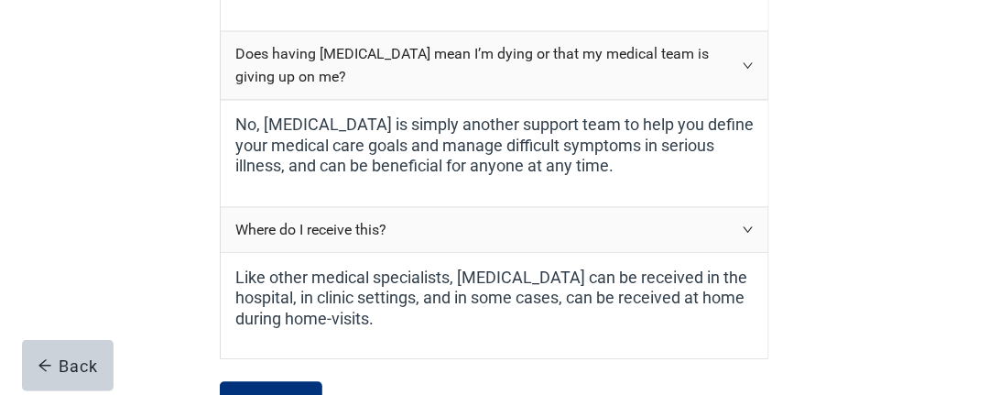
scroll to position [1008, 0]
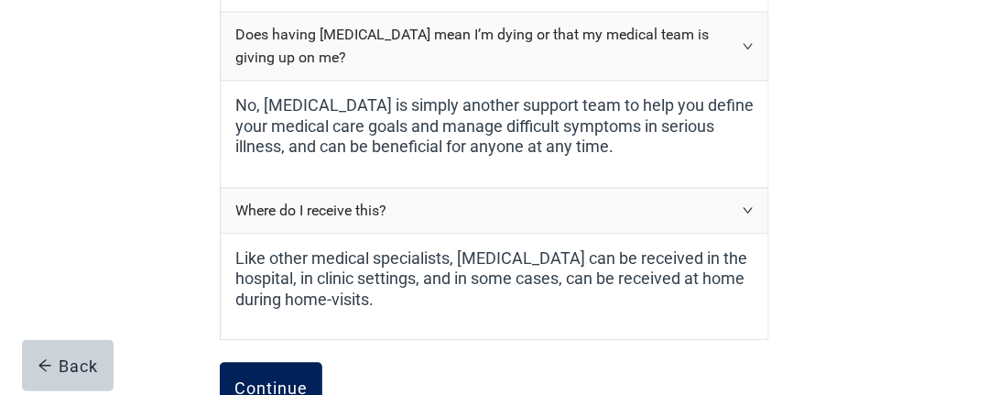
click at [271, 378] on div "Continue" at bounding box center [271, 387] width 73 height 18
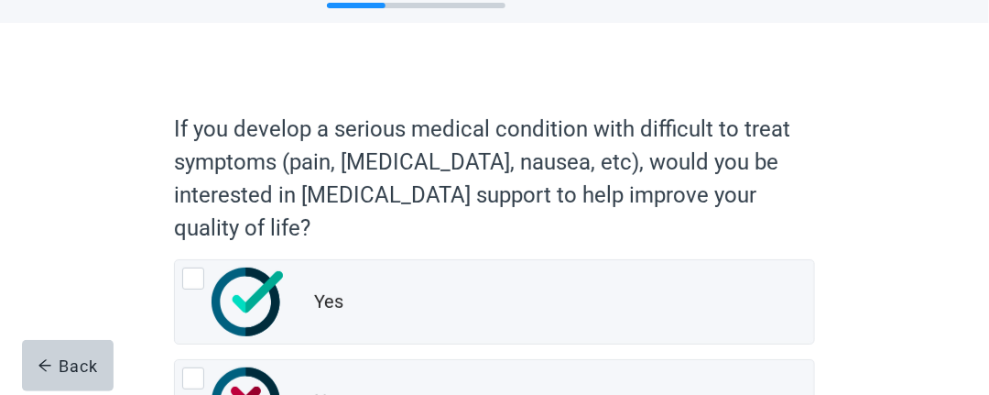
scroll to position [92, 0]
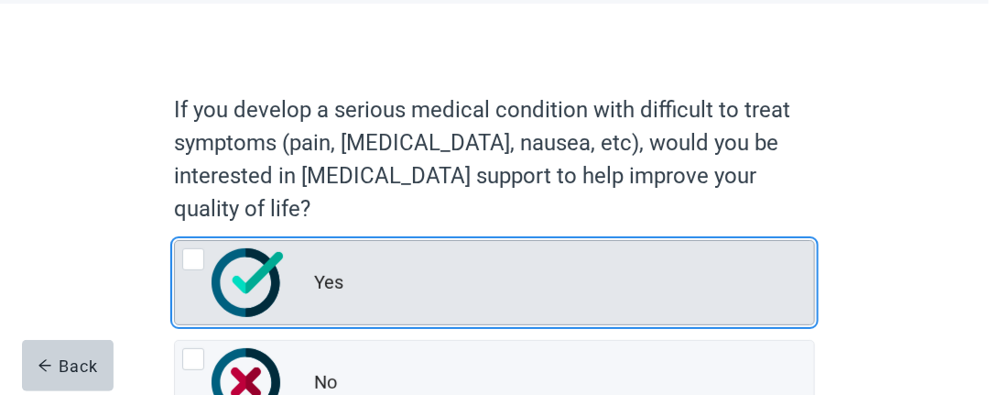
click at [192, 254] on div "Yes, radio button, not checked" at bounding box center [193, 259] width 22 height 22
click at [175, 241] on input "Yes" at bounding box center [174, 240] width 1 height 1
radio input "true"
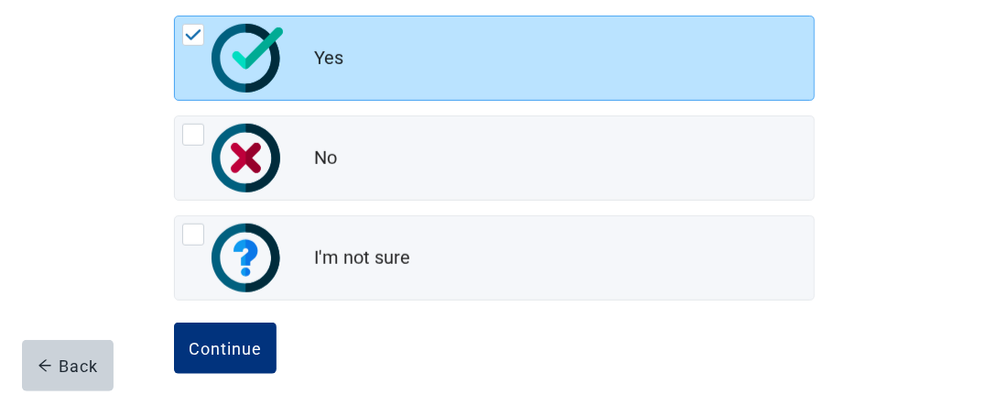
scroll to position [332, 0]
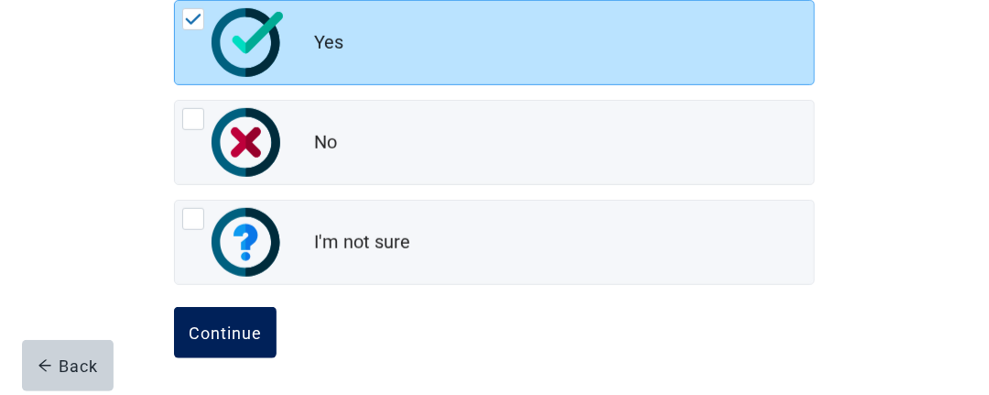
click at [247, 326] on div "Continue" at bounding box center [225, 332] width 73 height 18
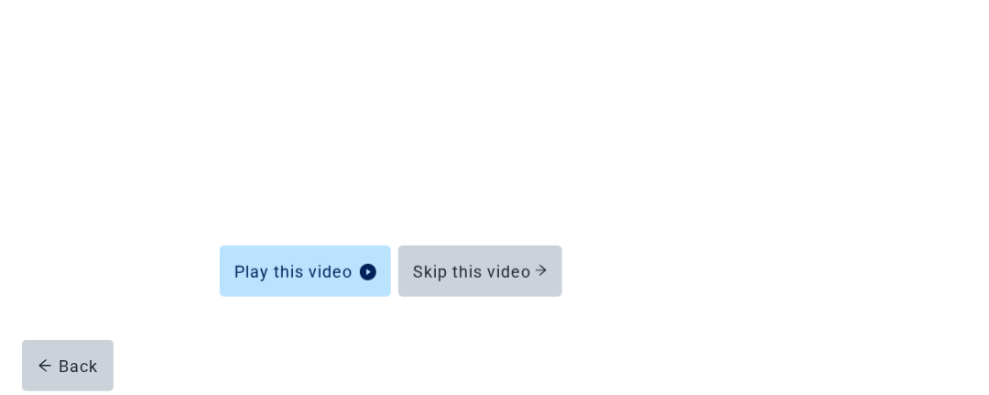
scroll to position [219, 0]
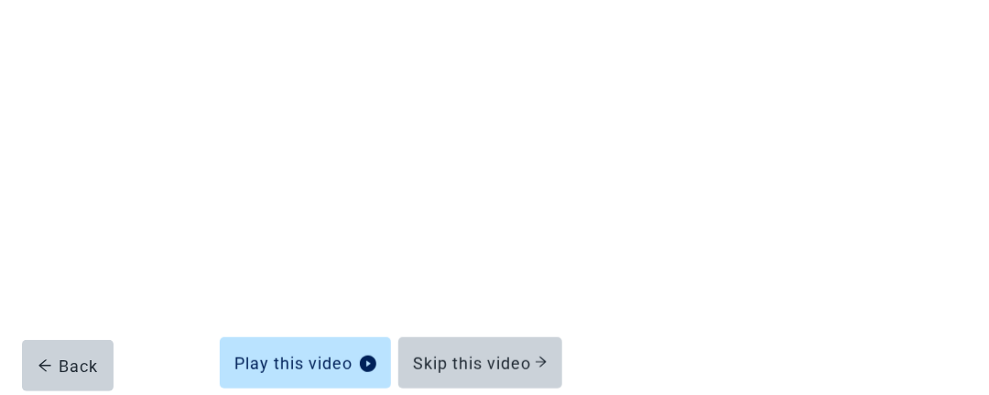
drag, startPoint x: 895, startPoint y: 39, endPoint x: 790, endPoint y: 91, distance: 117.2
click at [887, 45] on div "Learn about Hospice Care Play this video Skip this video Back" at bounding box center [494, 181] width 890 height 611
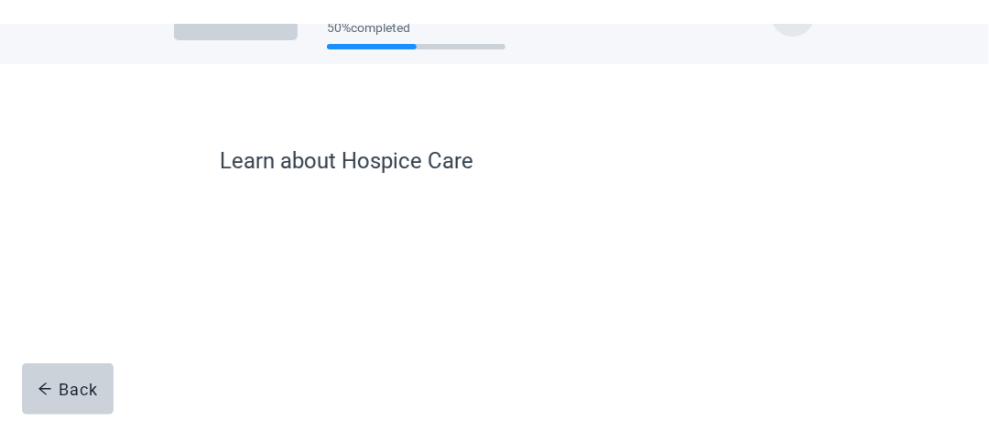
scroll to position [0, 0]
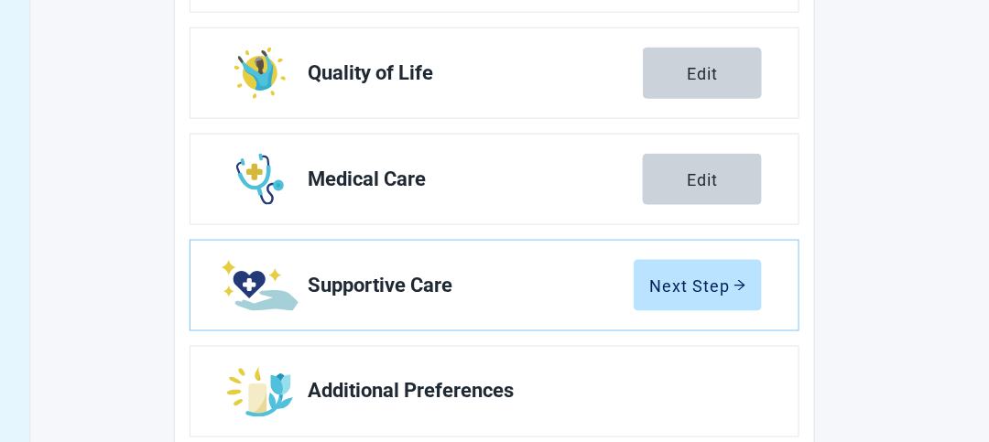
scroll to position [529, 0]
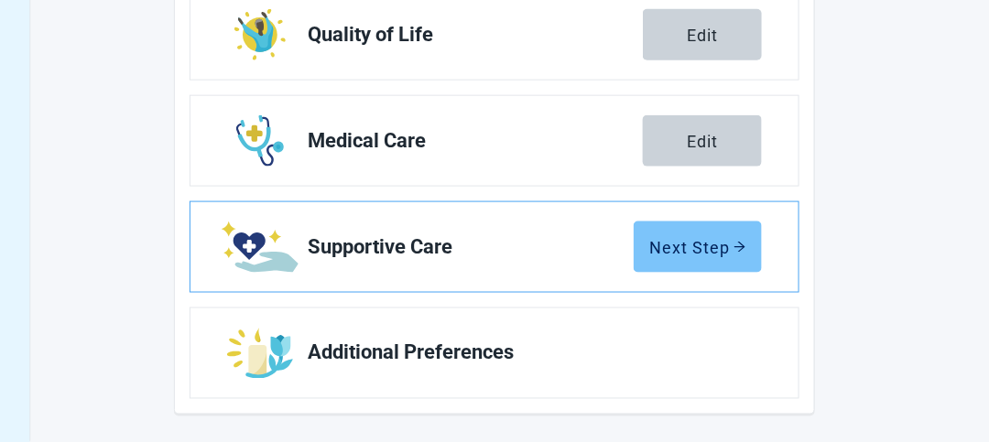
click at [715, 246] on div "Next Step" at bounding box center [697, 247] width 97 height 18
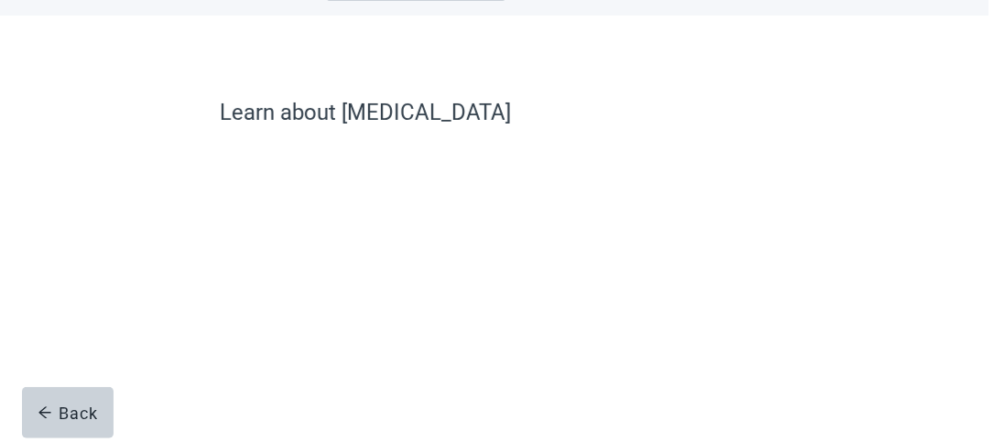
scroll to position [106, 0]
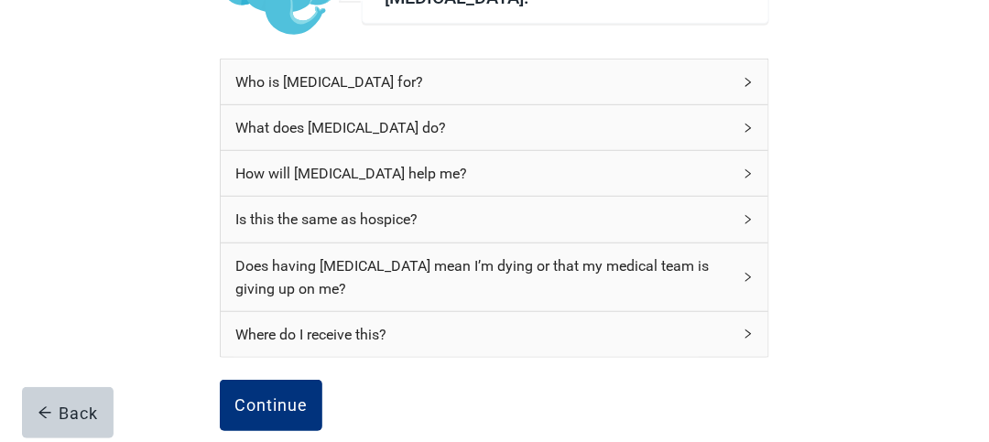
scroll to position [289, 0]
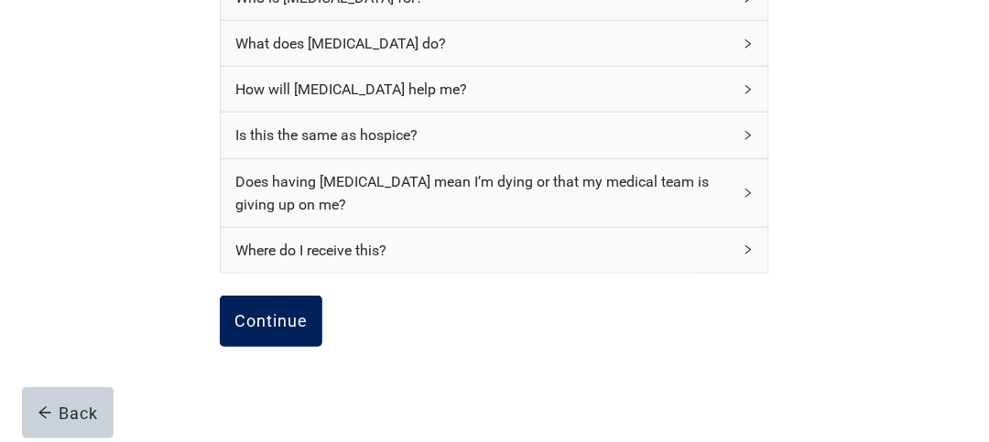
click at [268, 326] on div "Continue" at bounding box center [271, 321] width 73 height 18
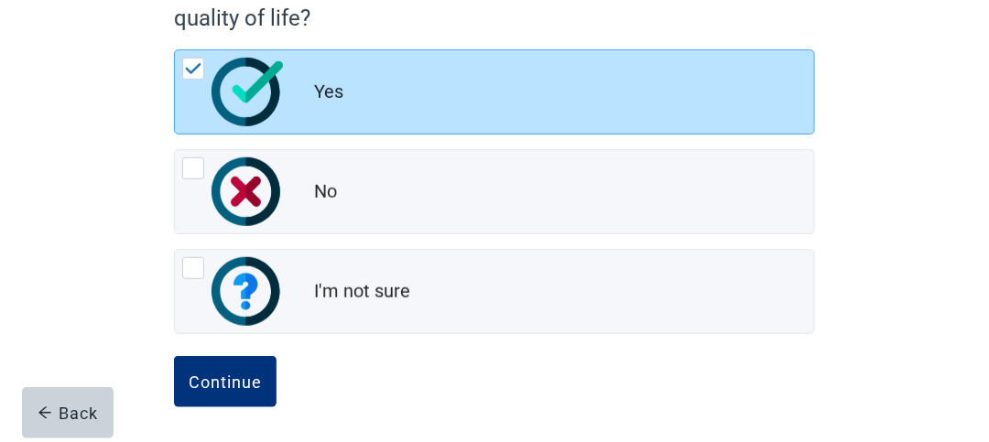
scroll to position [284, 0]
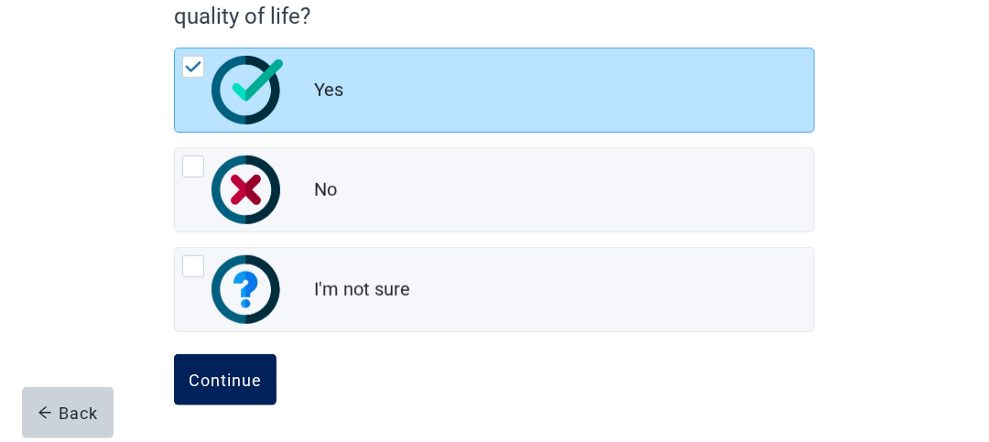
click at [234, 371] on div "Continue" at bounding box center [225, 380] width 73 height 18
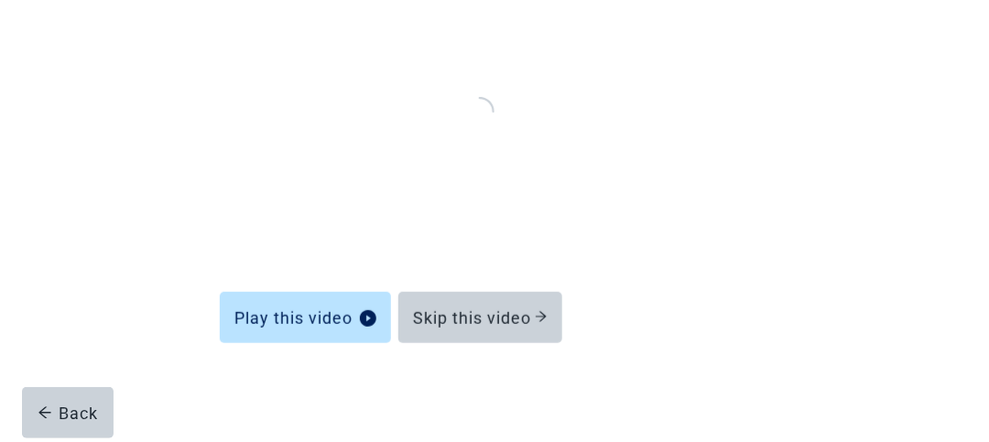
scroll to position [263, 0]
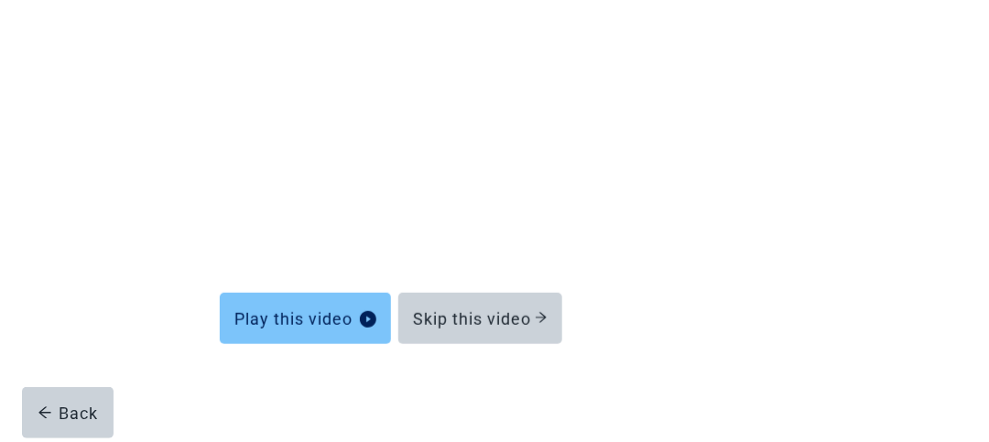
click at [372, 318] on icon "play-circle" at bounding box center [368, 319] width 16 height 16
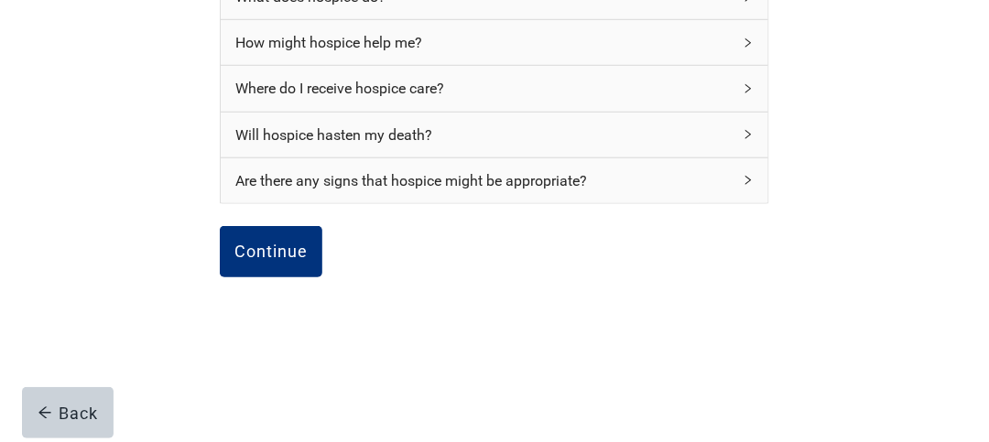
scroll to position [153, 0]
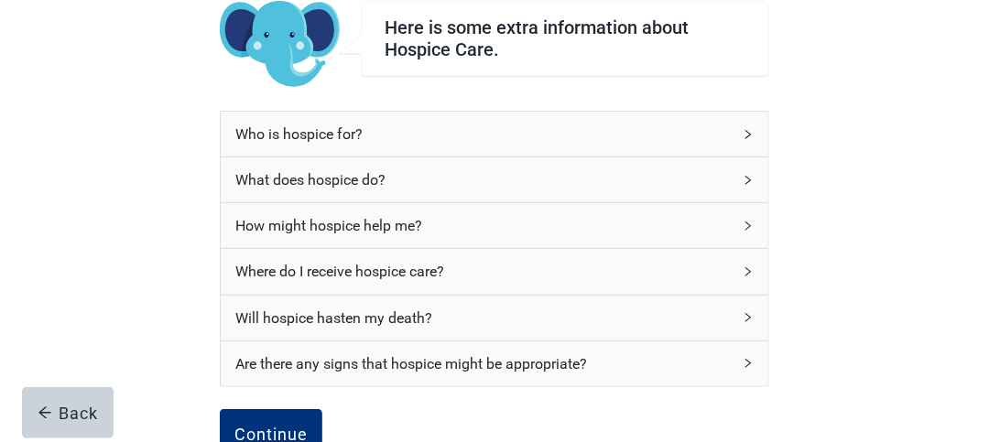
click at [748, 126] on div "Who is hospice for?" at bounding box center [495, 134] width 548 height 45
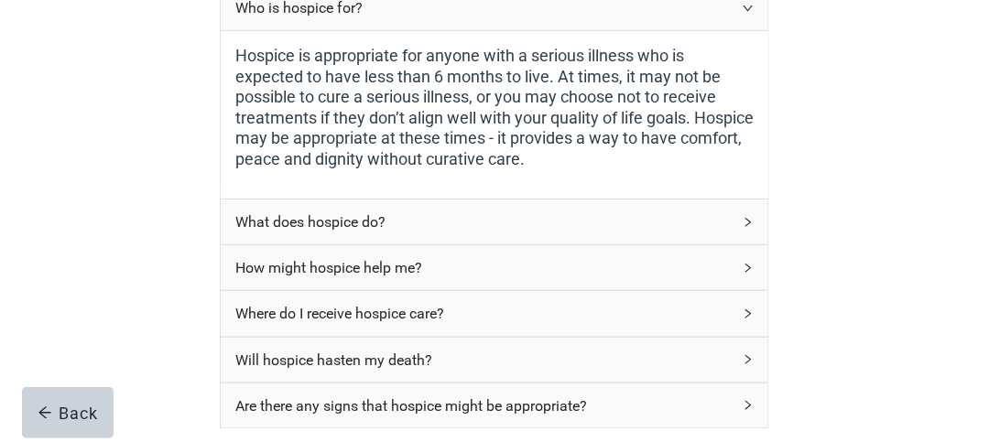
scroll to position [336, 0]
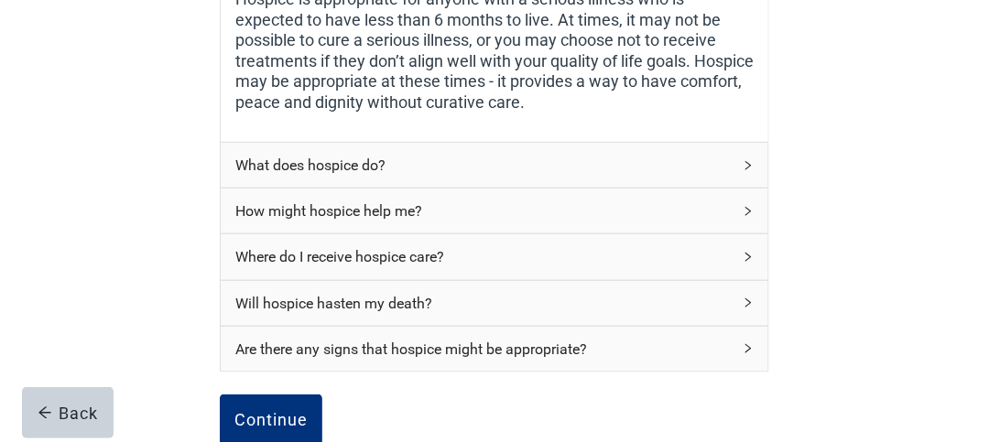
click at [745, 160] on icon "right" at bounding box center [748, 165] width 11 height 11
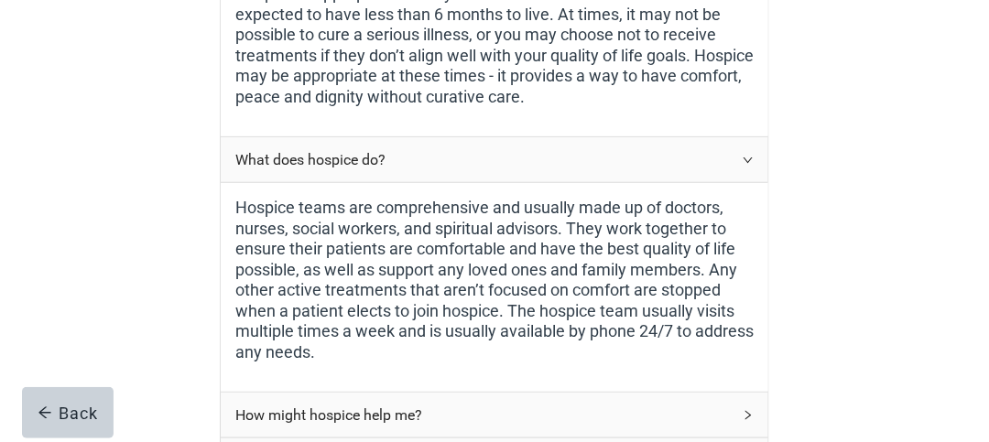
scroll to position [428, 0]
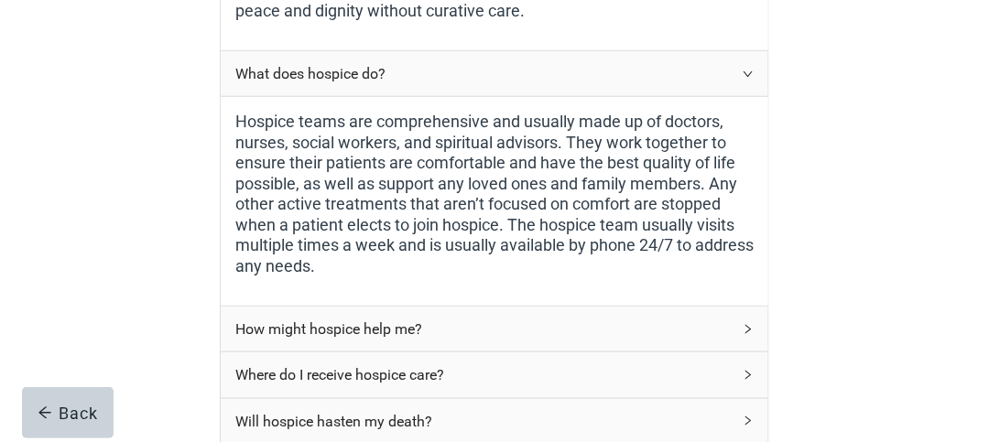
click at [742, 320] on div "How might hospice help me?" at bounding box center [495, 329] width 548 height 45
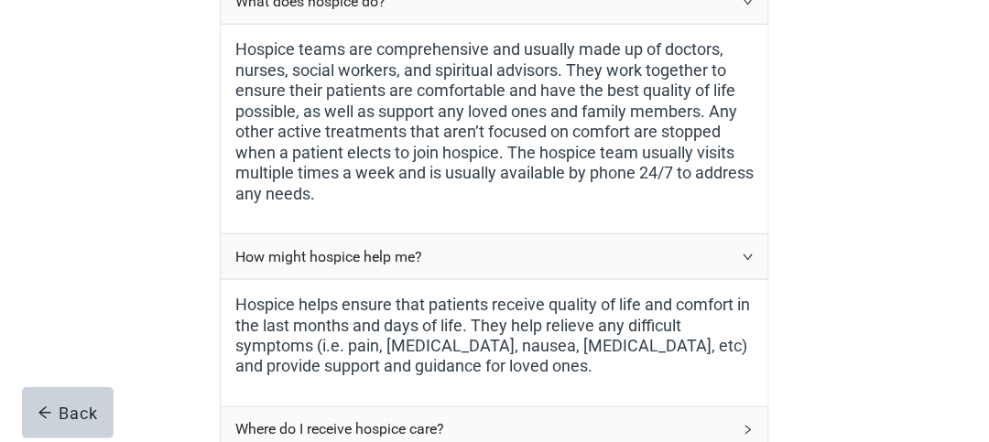
scroll to position [611, 0]
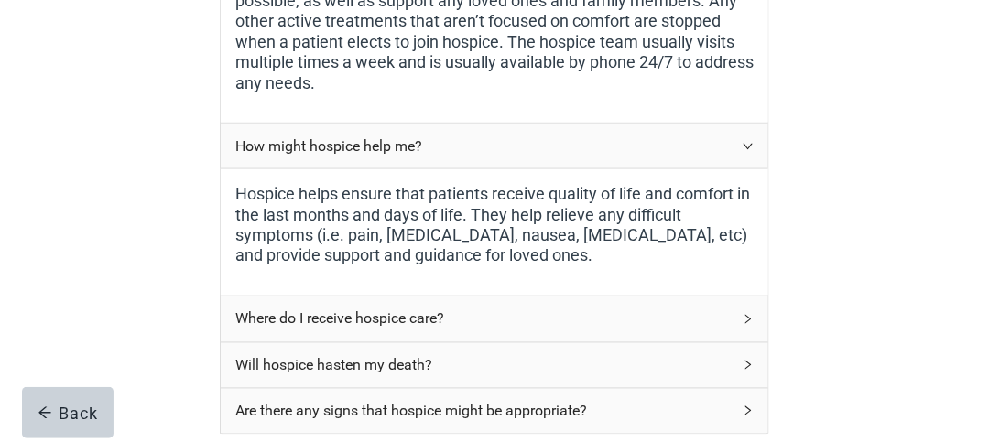
click at [756, 313] on div "Where do I receive hospice care?" at bounding box center [495, 319] width 548 height 45
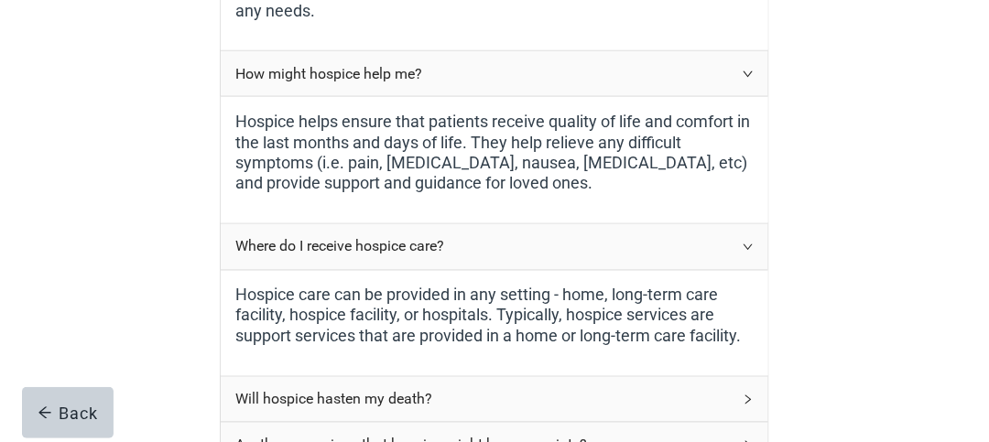
scroll to position [794, 0]
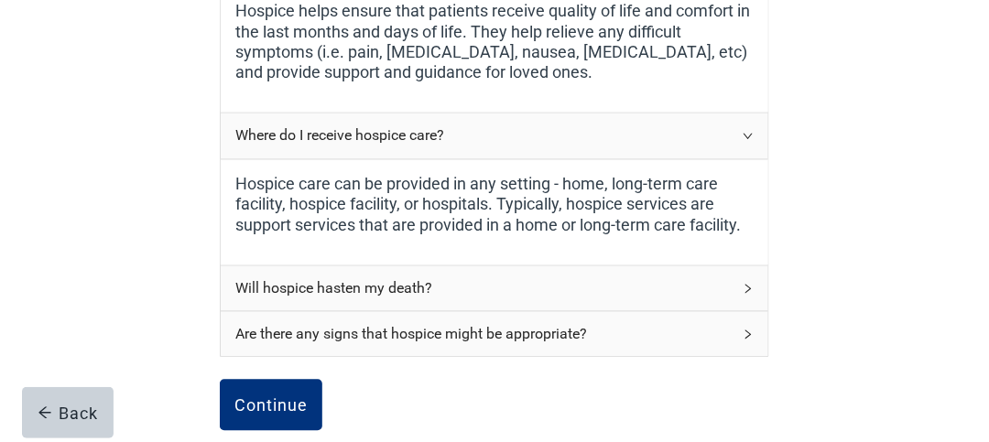
click at [751, 284] on icon "right" at bounding box center [748, 289] width 11 height 11
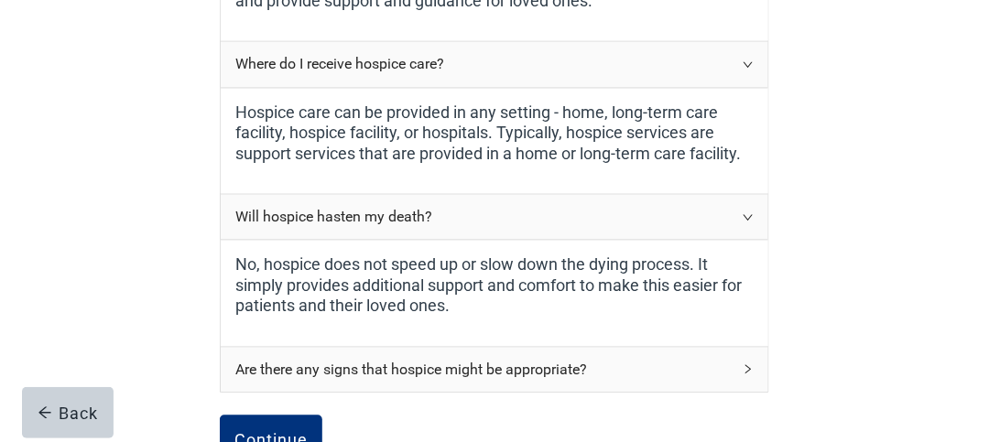
scroll to position [886, 0]
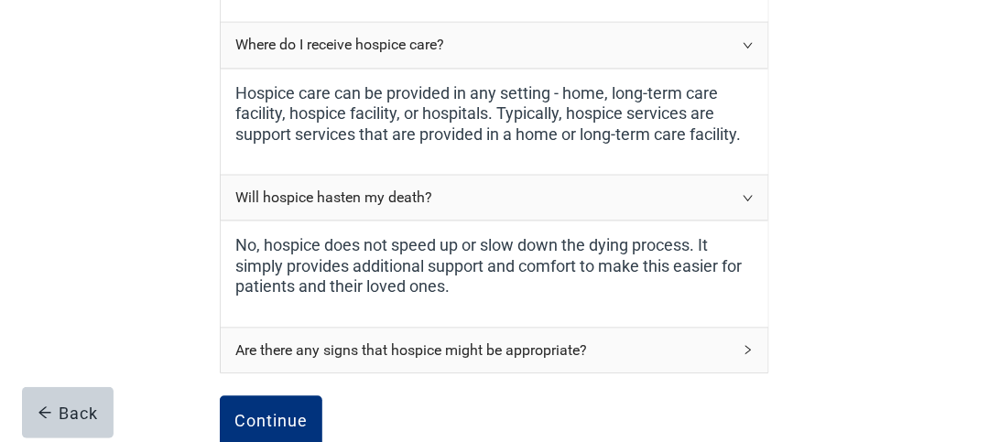
click at [742, 340] on div "Are there any signs that hospice might be appropriate?" at bounding box center [495, 350] width 548 height 45
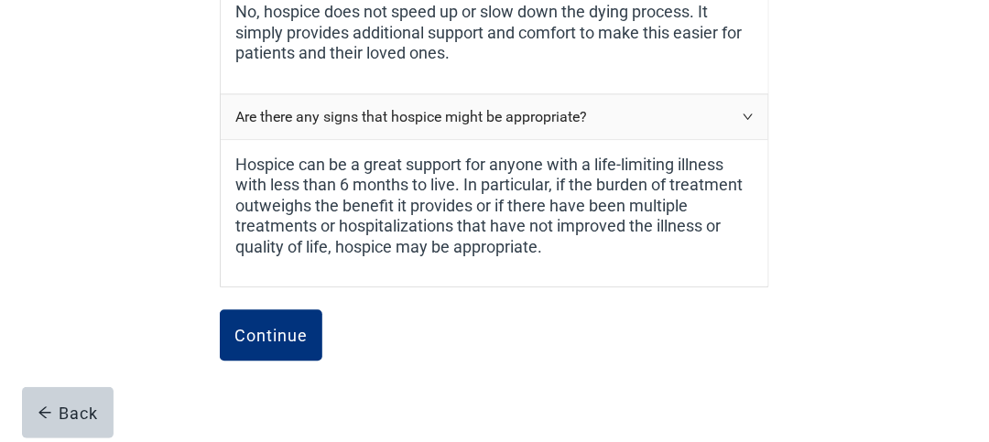
scroll to position [1161, 0]
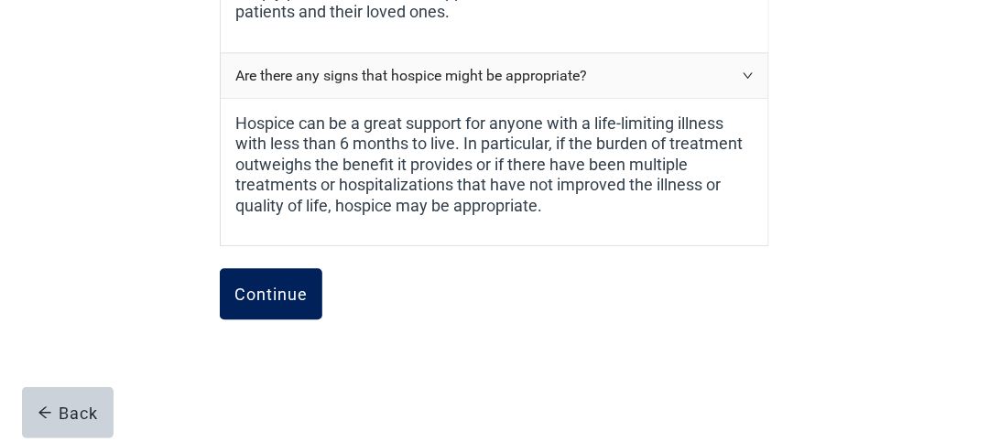
click at [269, 289] on div "Continue" at bounding box center [271, 294] width 73 height 18
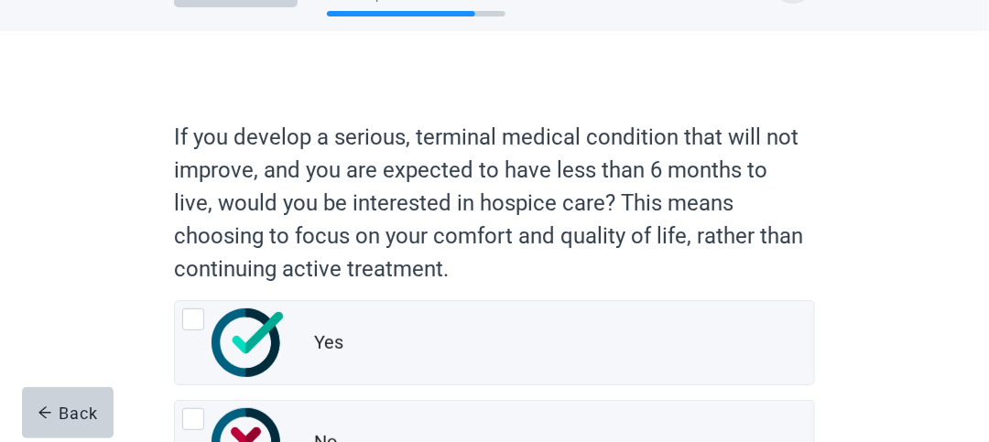
scroll to position [92, 0]
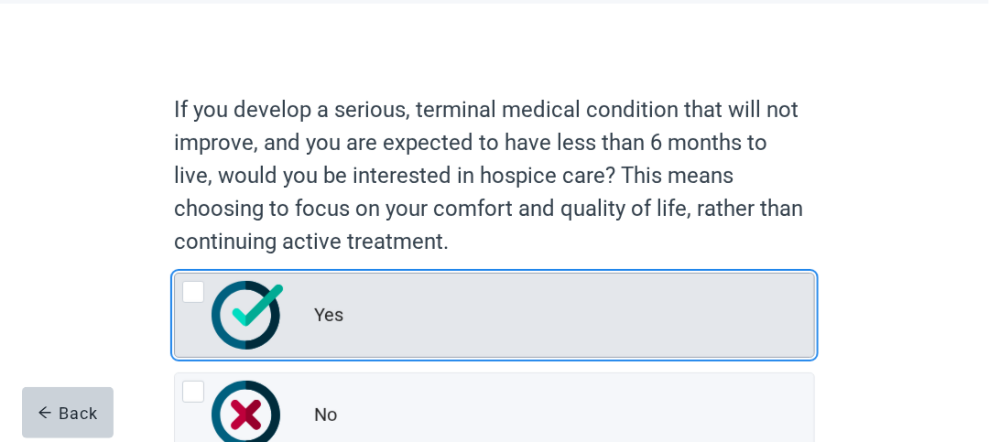
click at [189, 278] on div "Yes" at bounding box center [494, 315] width 639 height 83
click at [175, 274] on input "Yes" at bounding box center [174, 273] width 1 height 1
radio input "true"
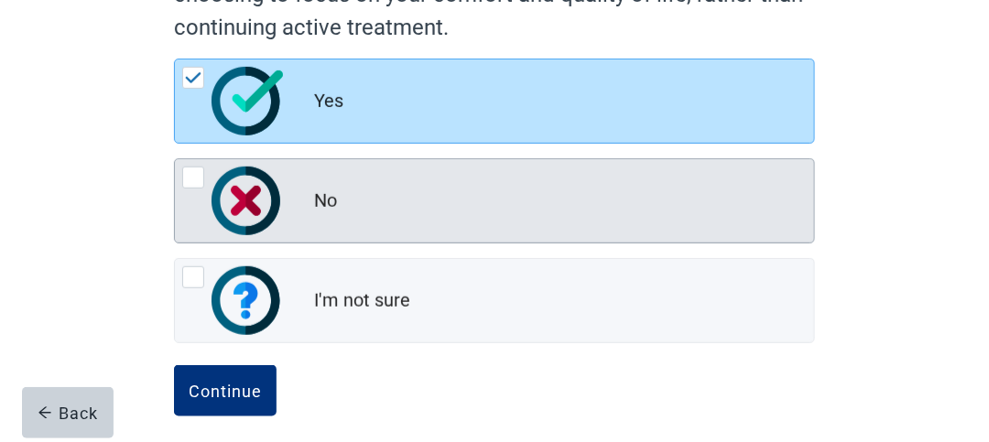
scroll to position [317, 0]
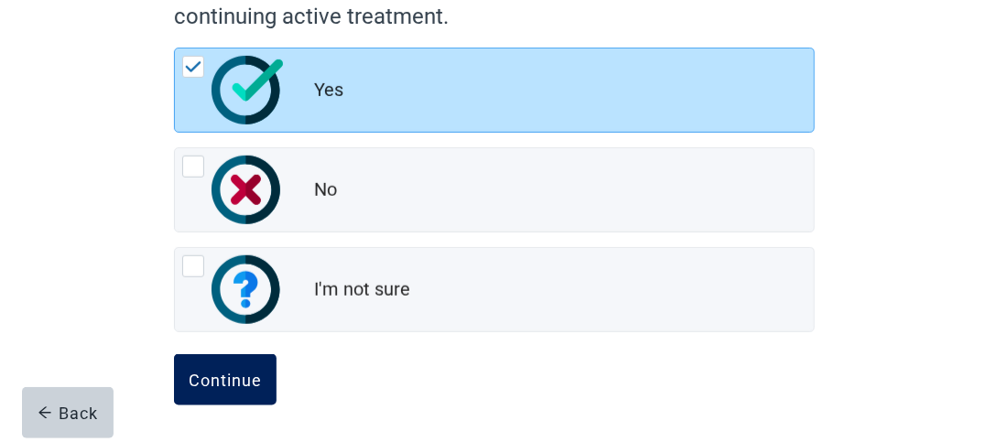
click at [230, 371] on div "Continue" at bounding box center [225, 380] width 73 height 18
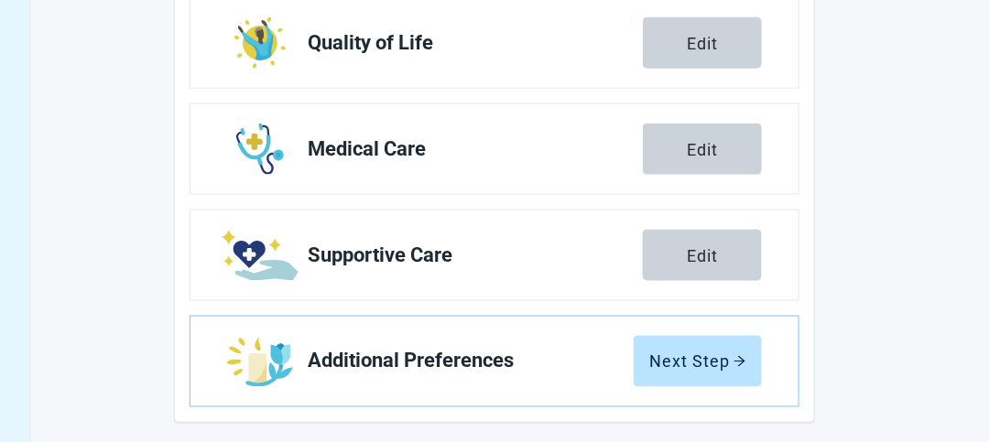
scroll to position [529, 0]
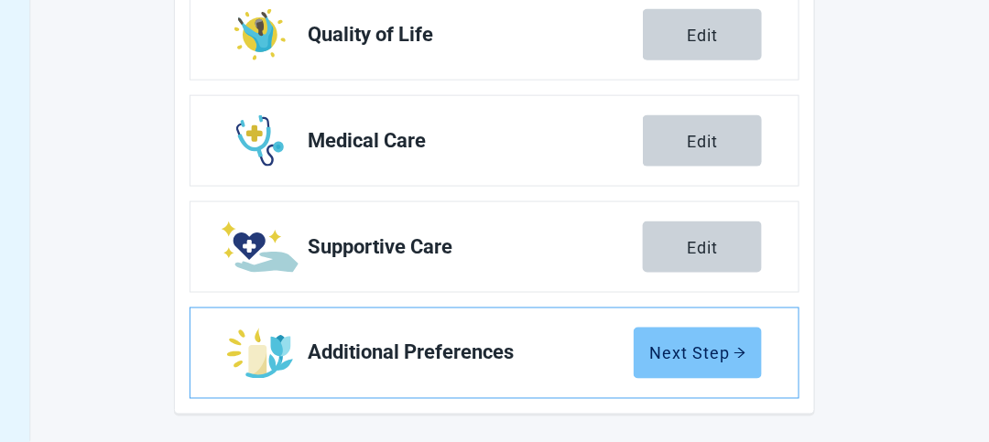
click at [722, 350] on div "Next Step" at bounding box center [697, 353] width 97 height 18
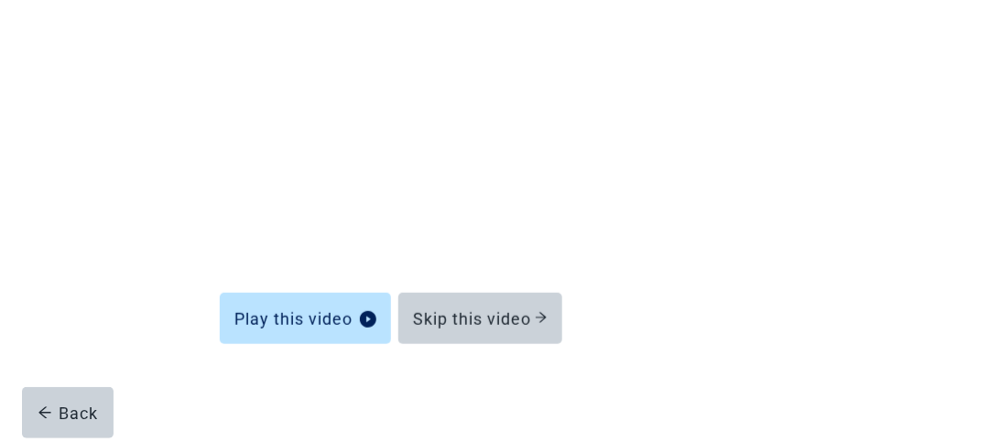
scroll to position [171, 0]
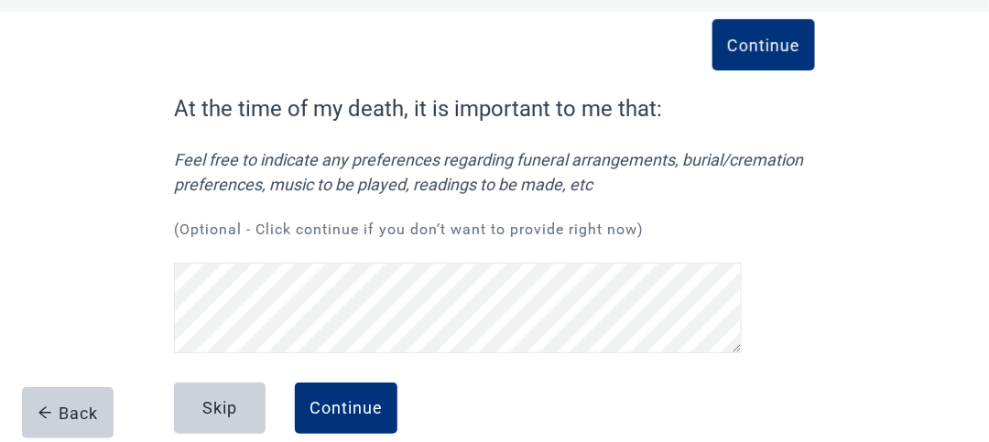
scroll to position [115, 0]
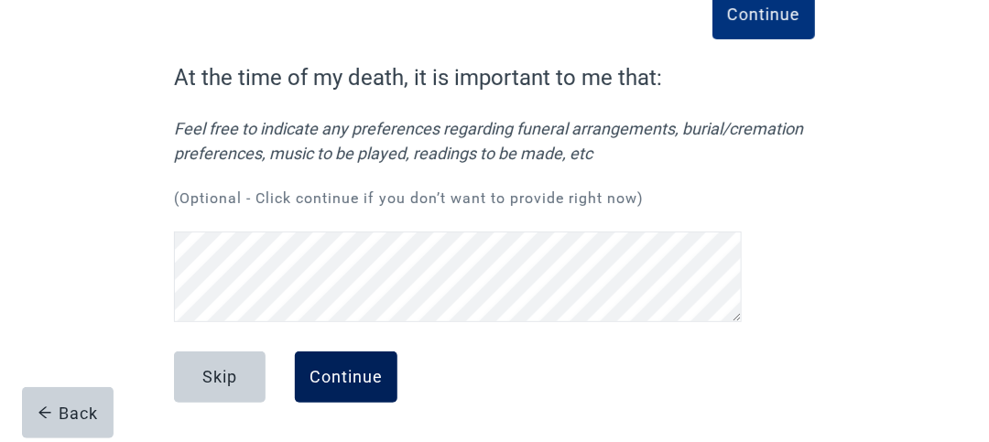
click at [336, 380] on div "Continue" at bounding box center [346, 377] width 73 height 18
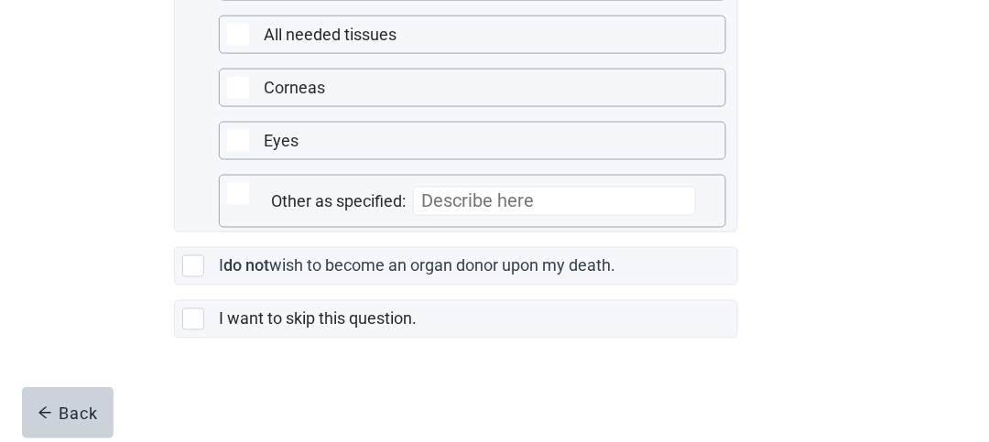
scroll to position [680, 0]
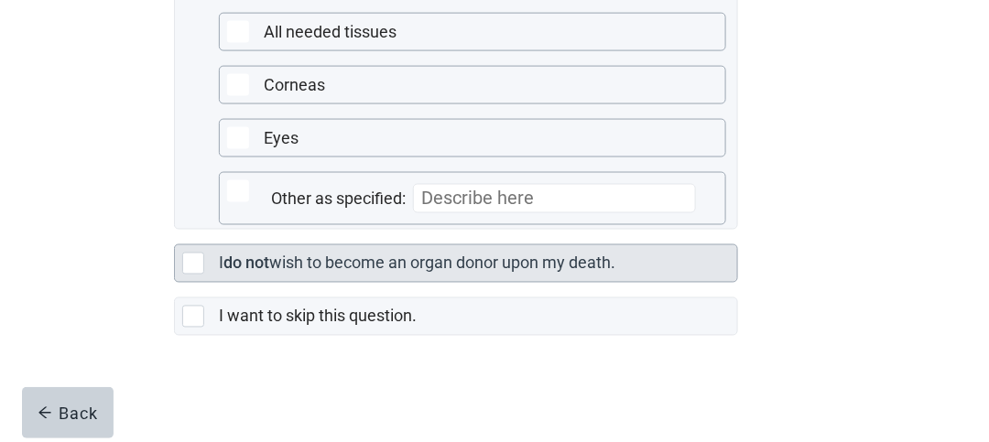
click at [192, 267] on div "Main content" at bounding box center [193, 264] width 22 height 22
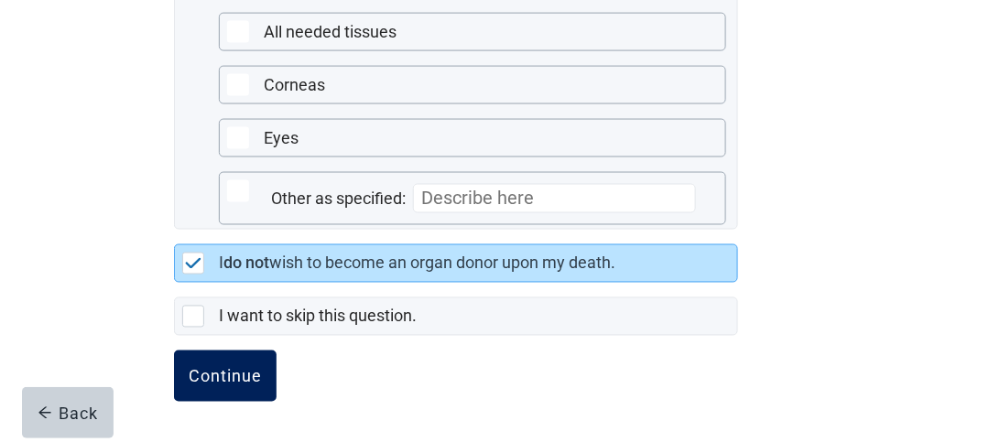
click at [246, 380] on div "Continue" at bounding box center [225, 376] width 73 height 18
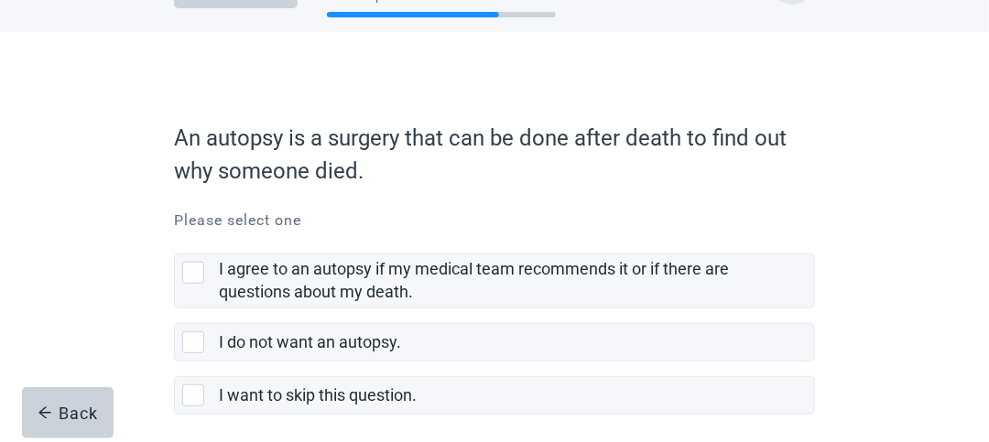
scroll to position [92, 0]
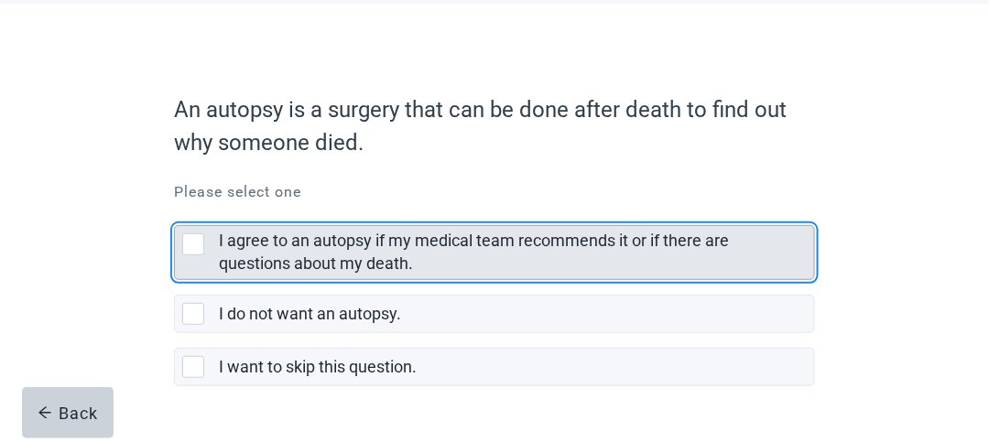
click at [187, 240] on div "I agree to an autopsy if my medical team recommends it or if there are question…" at bounding box center [193, 245] width 22 height 22
click at [175, 212] on input "I agree to an autopsy if my medical team recommends it or if there are question…" at bounding box center [174, 211] width 1 height 1
checkbox input "true"
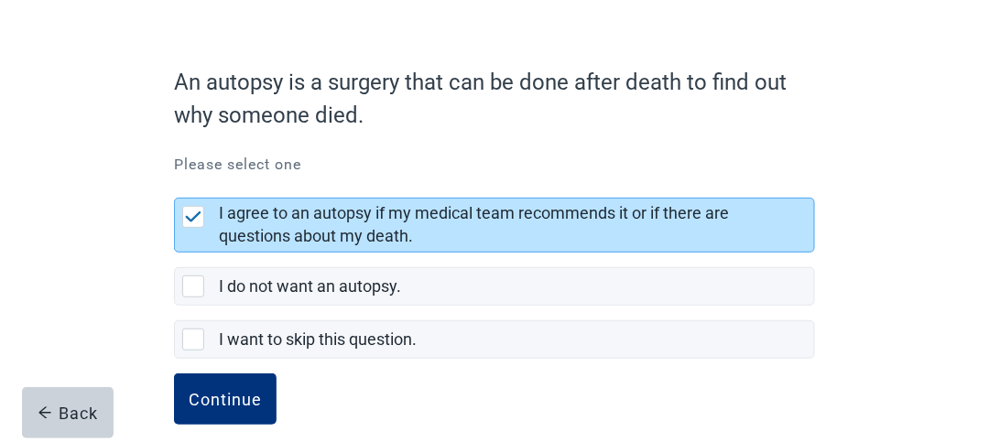
scroll to position [139, 0]
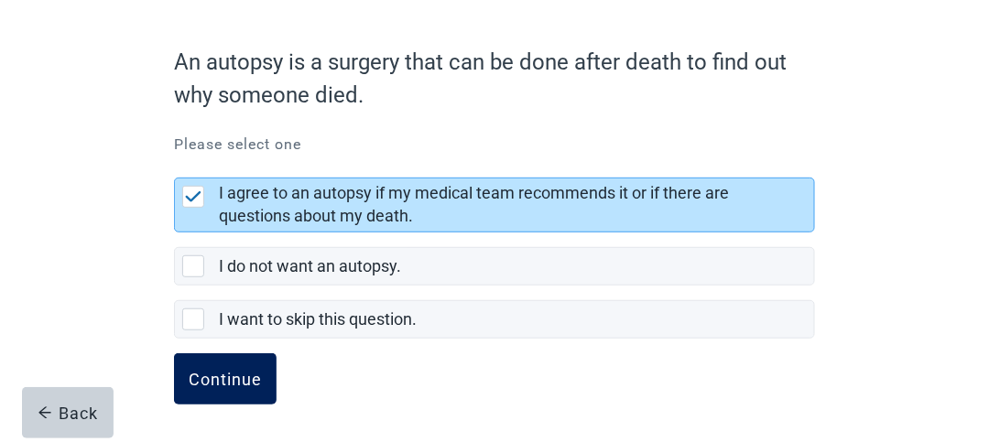
click at [256, 372] on div "Continue" at bounding box center [225, 379] width 73 height 18
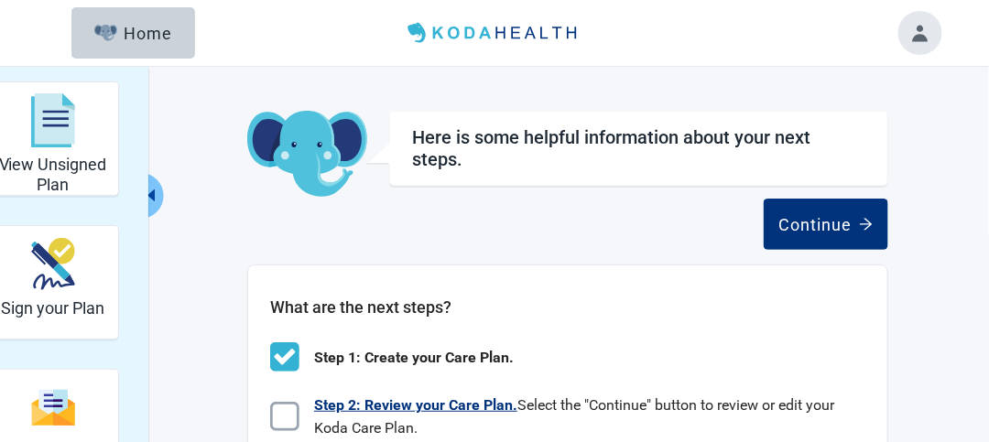
click at [290, 414] on img "Main content" at bounding box center [284, 416] width 29 height 29
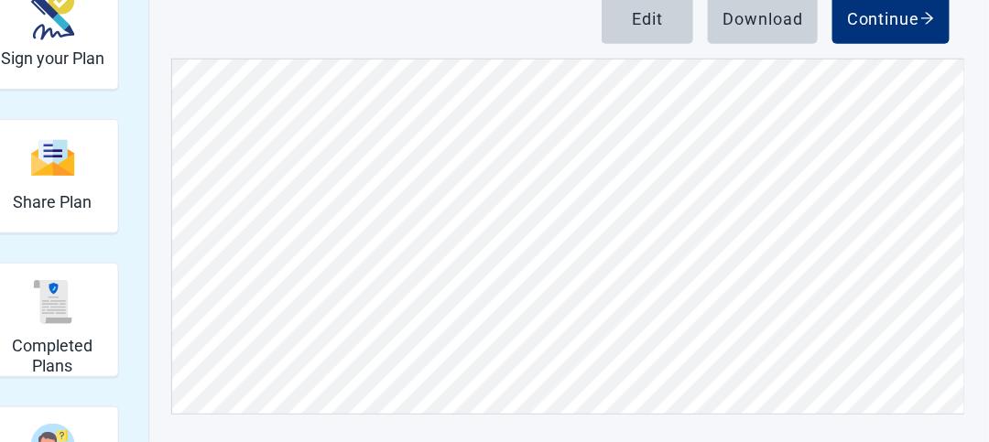
scroll to position [916, 0]
click at [765, 21] on div "Download" at bounding box center [763, 18] width 81 height 18
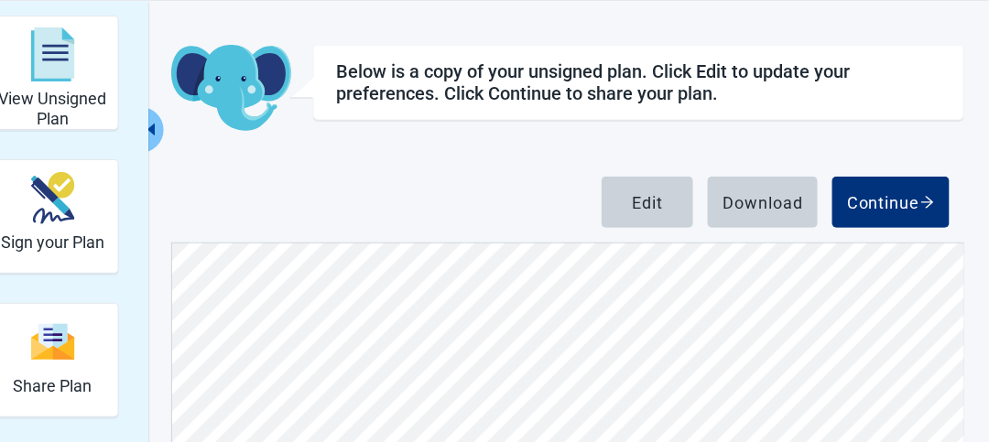
scroll to position [0, 0]
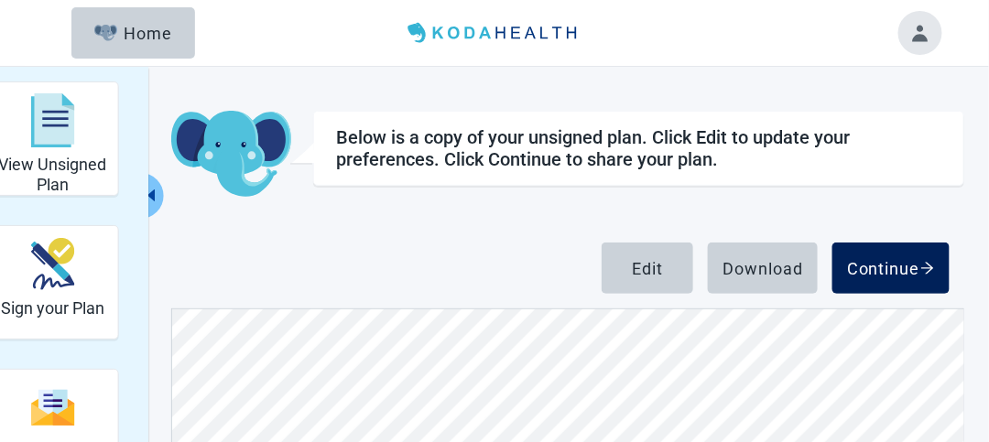
click at [906, 256] on button "Continue" at bounding box center [891, 268] width 117 height 51
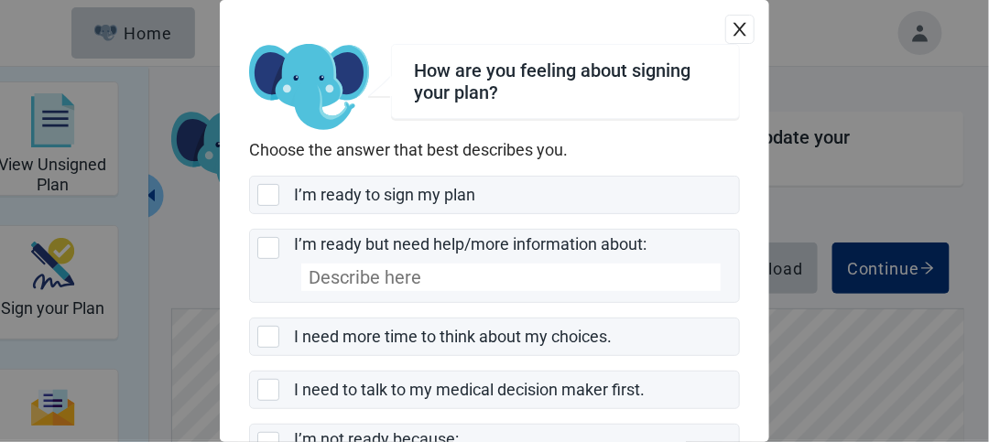
click at [731, 26] on icon "close" at bounding box center [740, 29] width 18 height 18
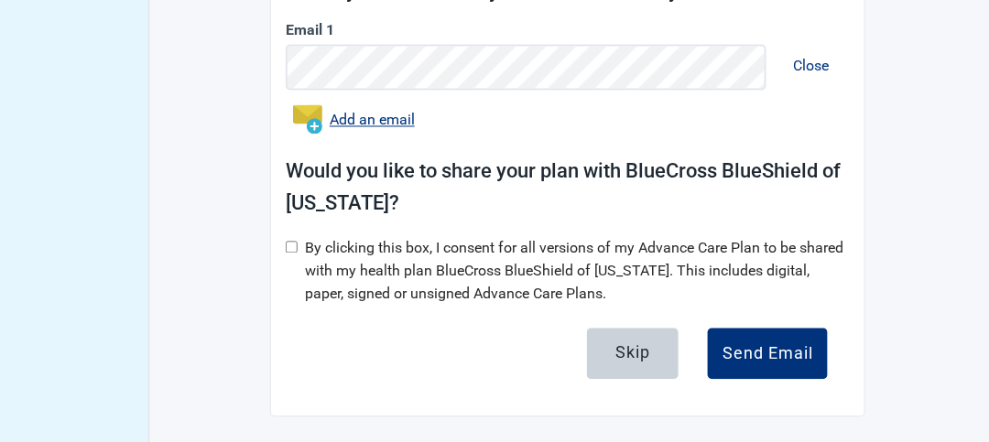
scroll to position [832, 0]
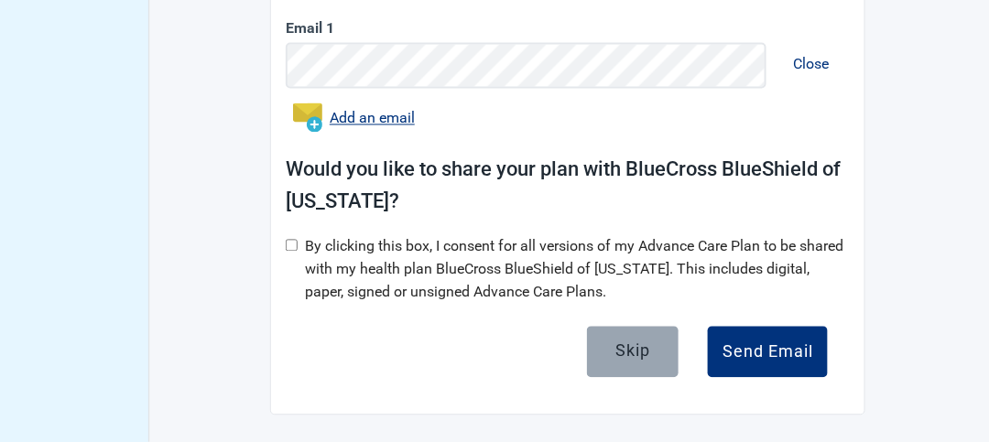
click at [635, 355] on div "Skip" at bounding box center [633, 351] width 35 height 18
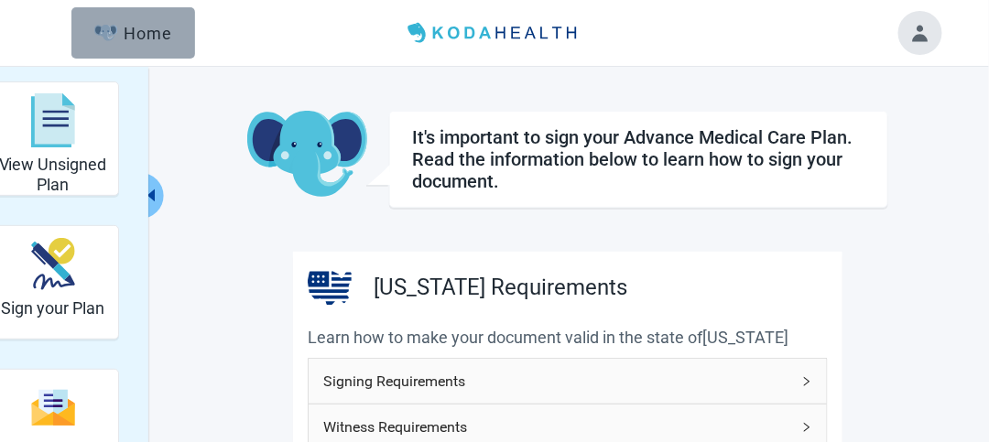
click at [128, 25] on div "Home" at bounding box center [133, 33] width 79 height 18
